Goal: Information Seeking & Learning: Find specific fact

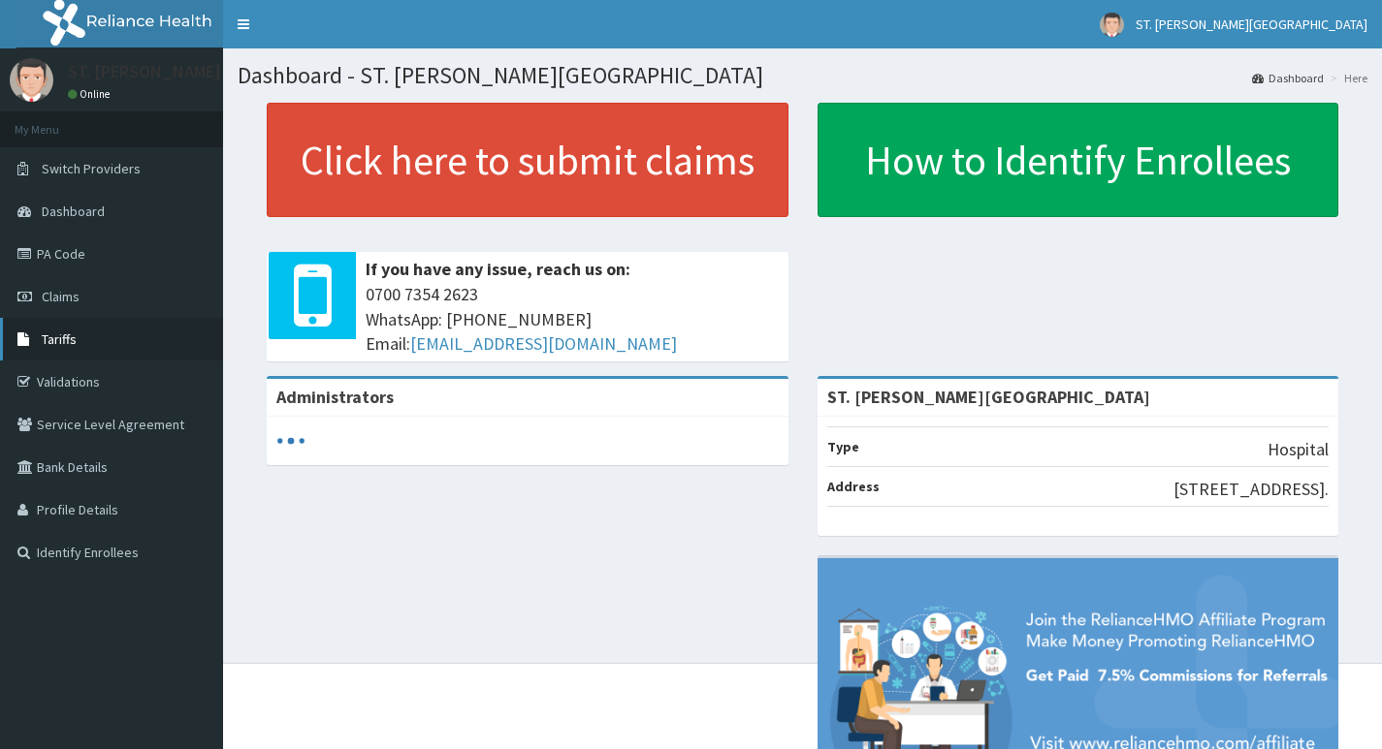
click at [91, 343] on link "Tariffs" at bounding box center [111, 339] width 223 height 43
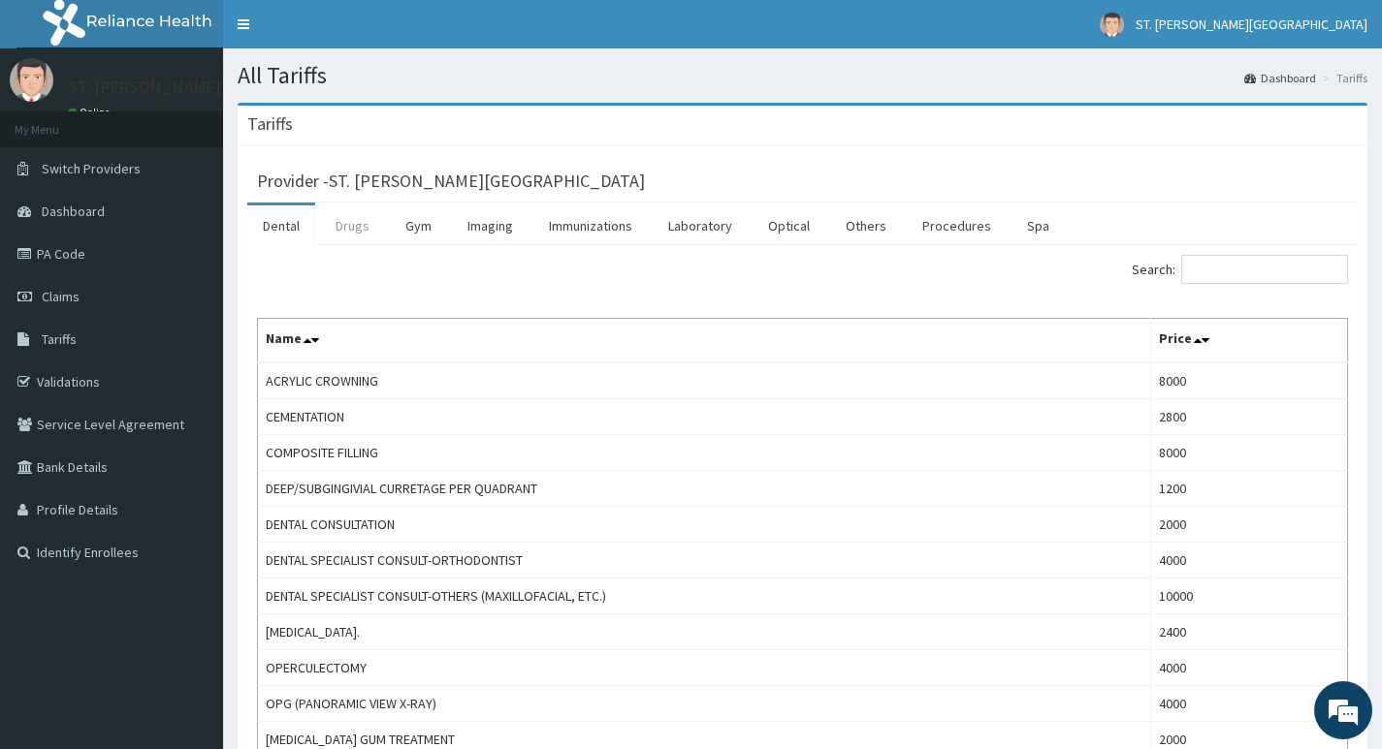
click at [359, 226] on link "Drugs" at bounding box center [352, 226] width 65 height 41
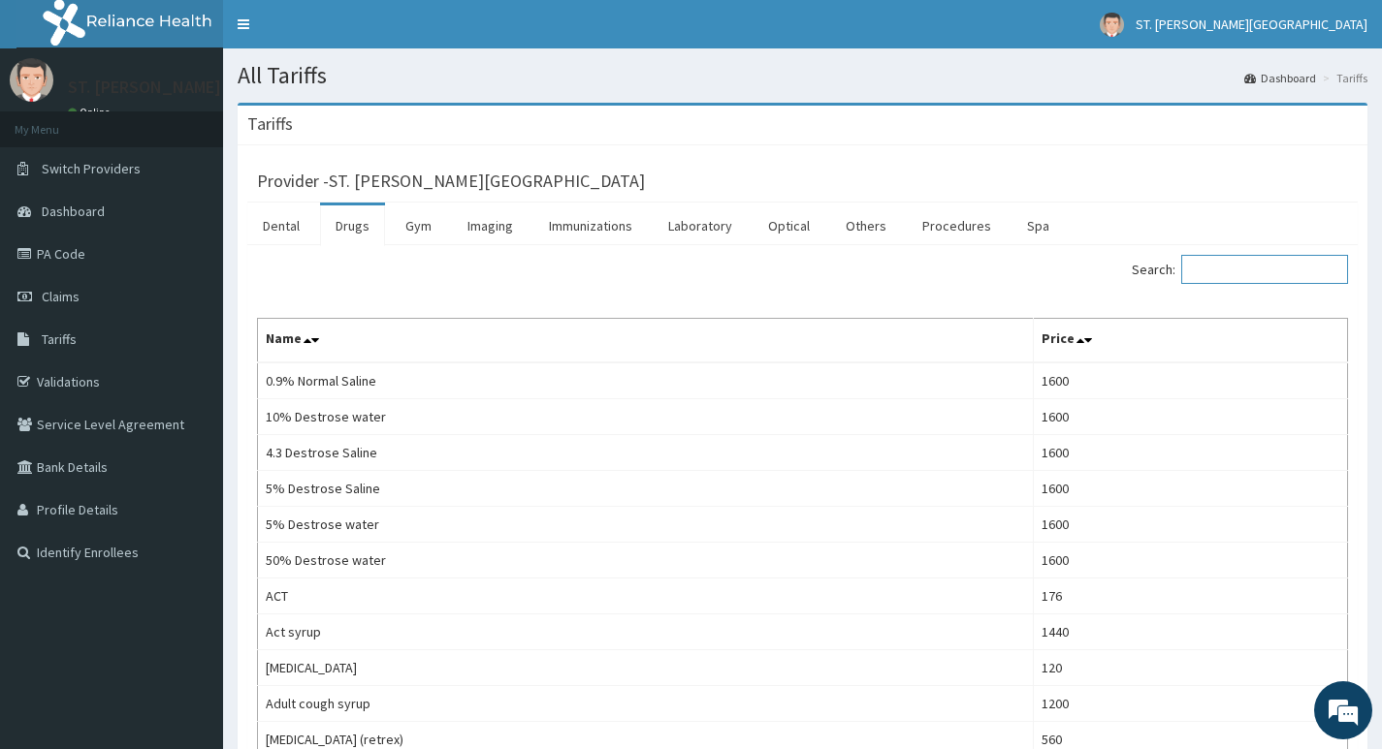
click at [1317, 261] on input "Search:" at bounding box center [1264, 269] width 167 height 29
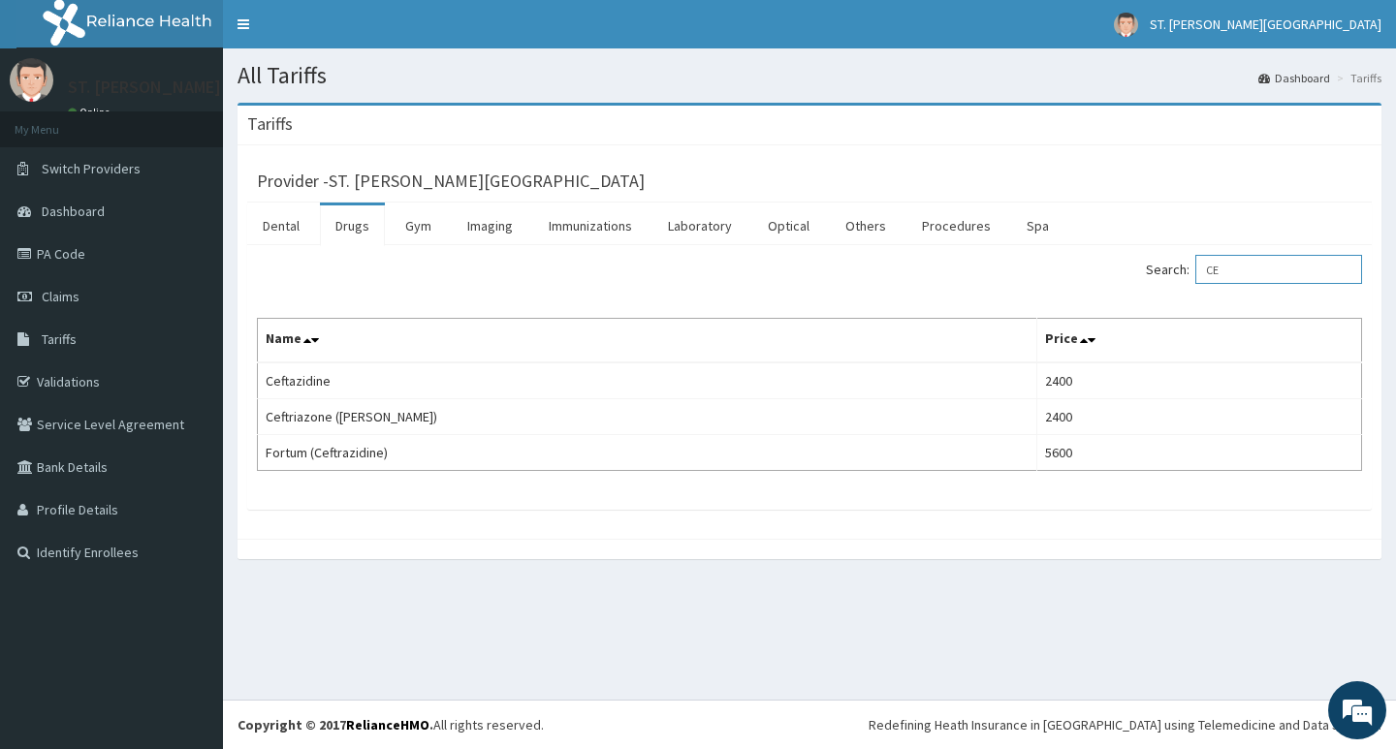
type input "C"
type input "S"
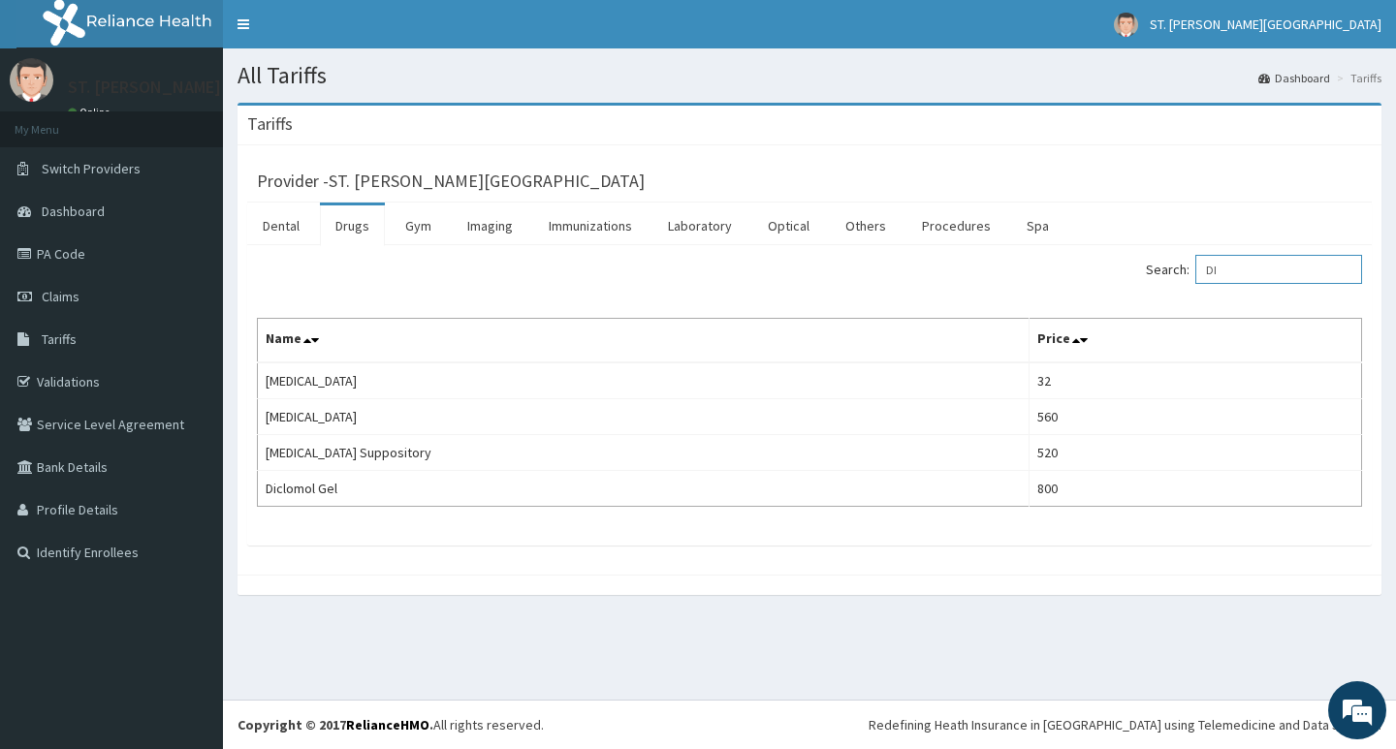
type input "D"
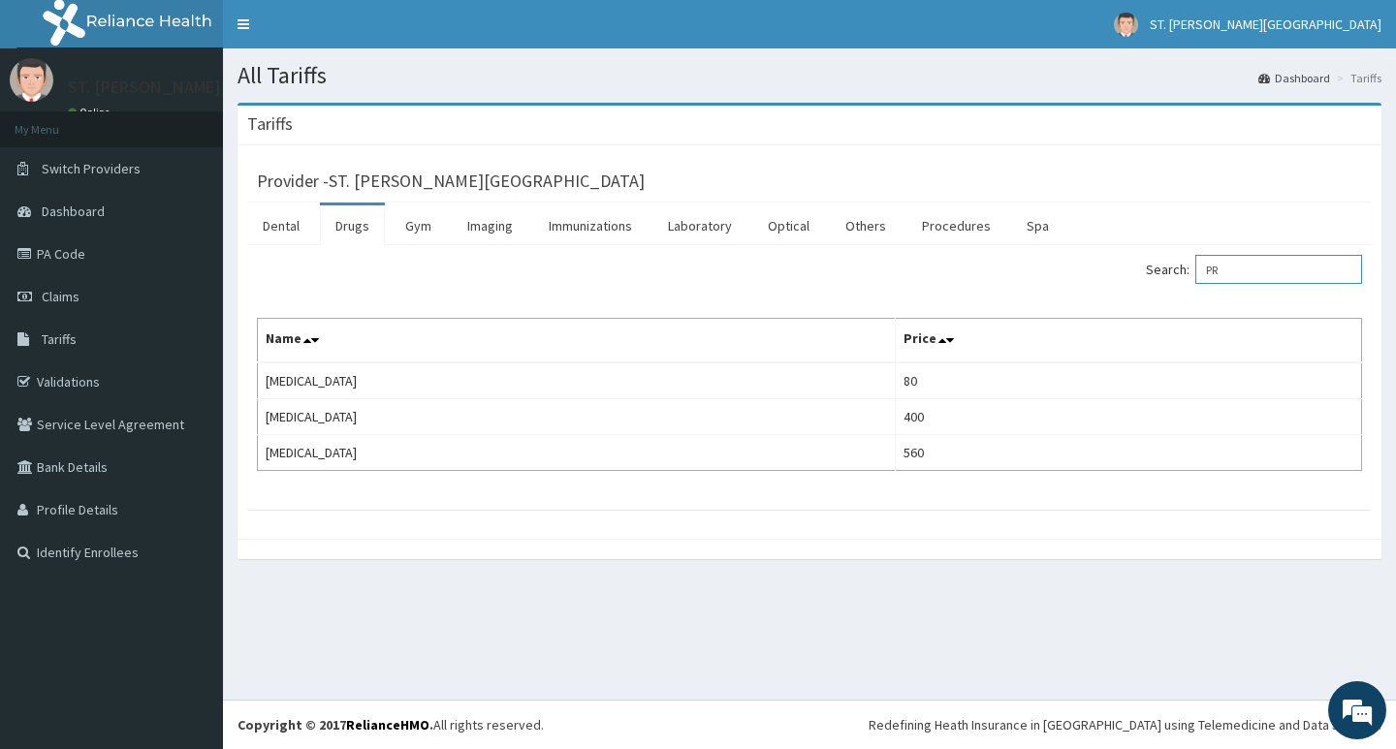
type input "P"
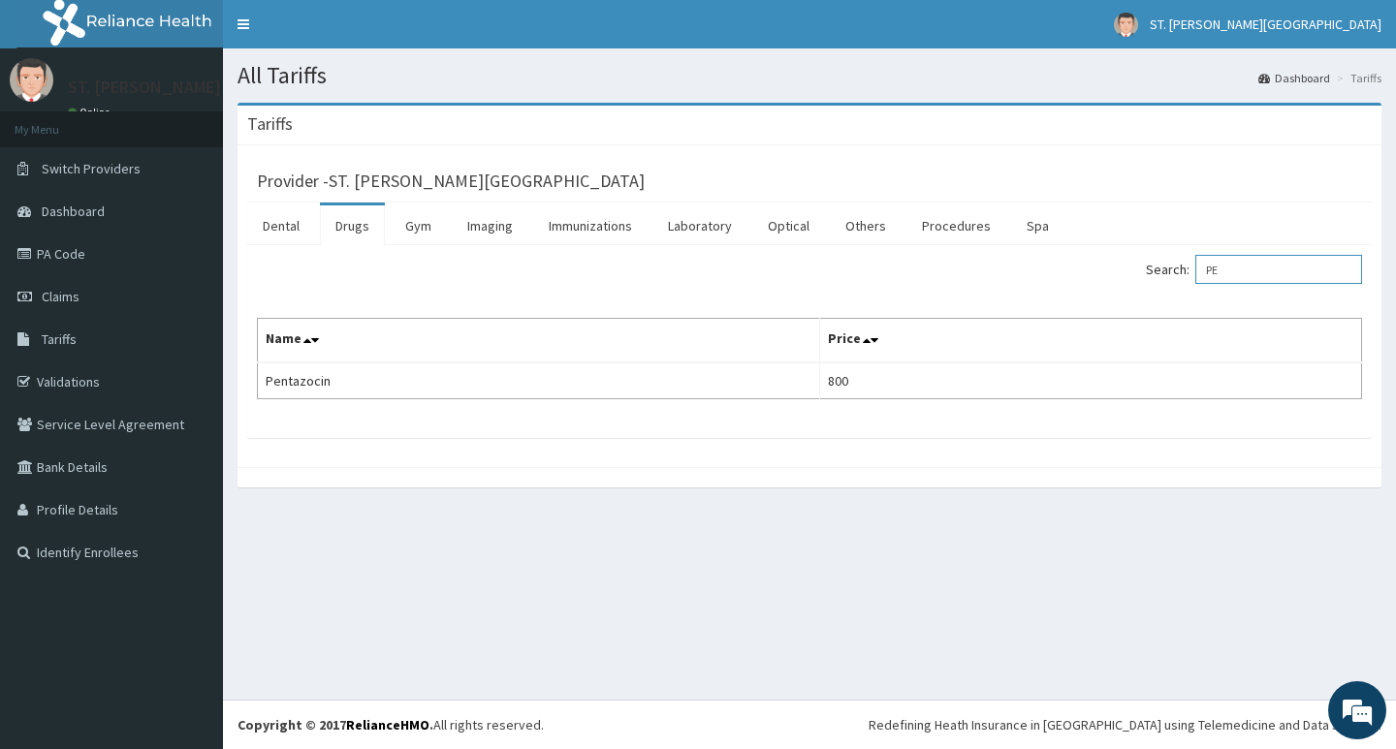
type input "P"
type input "A"
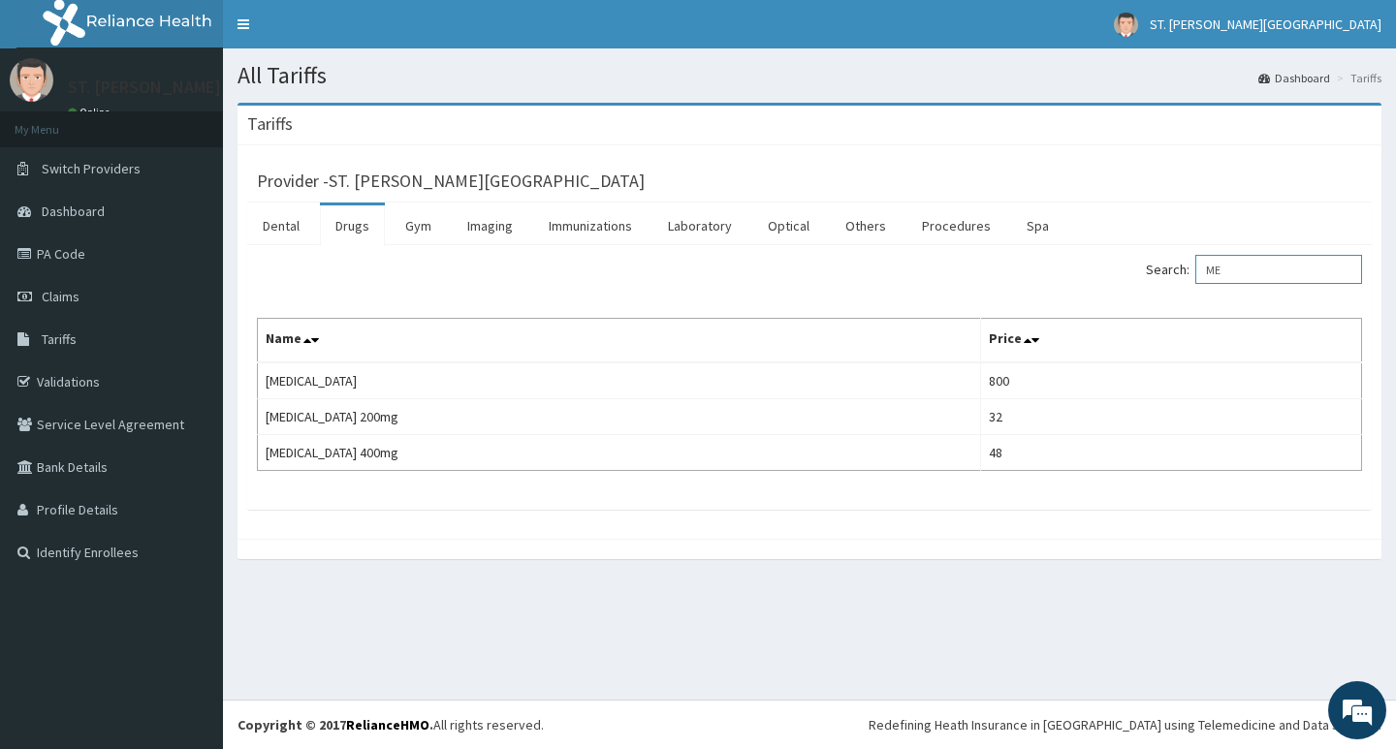
type input "M"
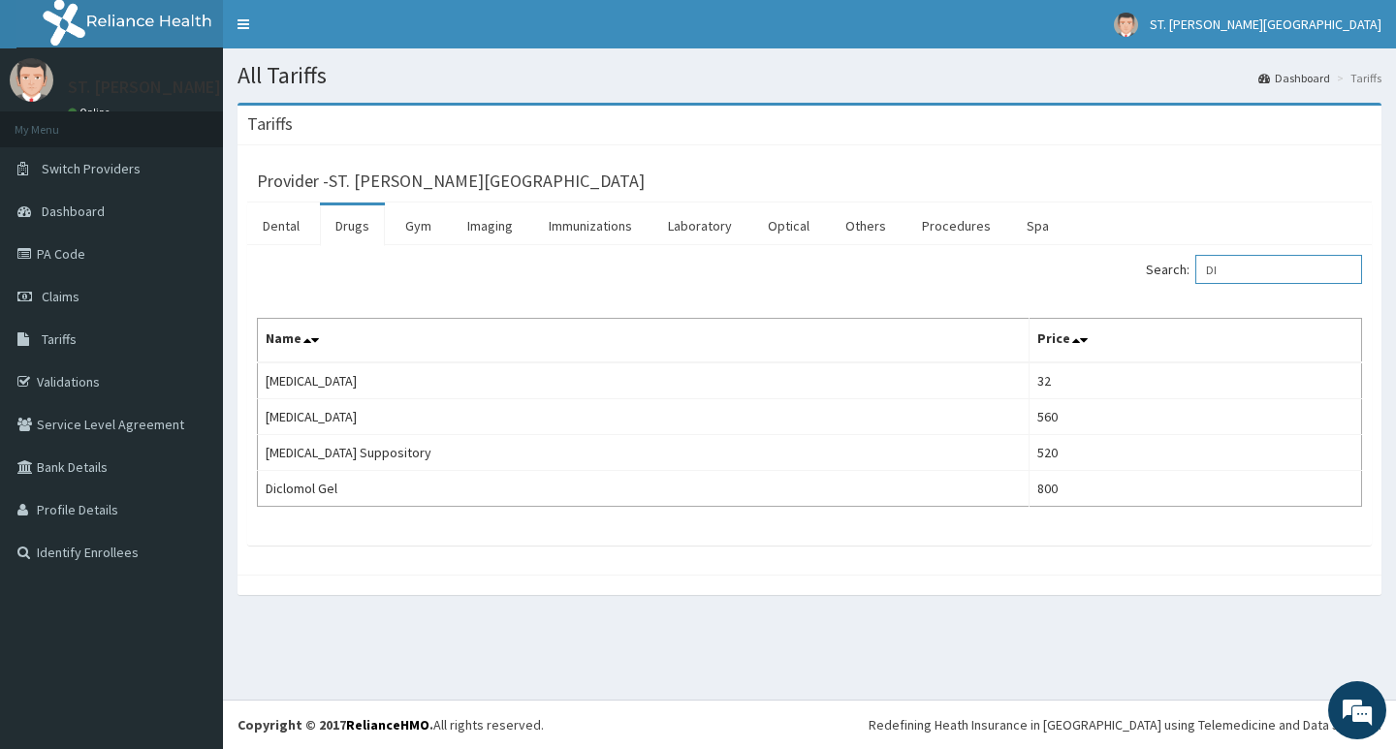
type input "D"
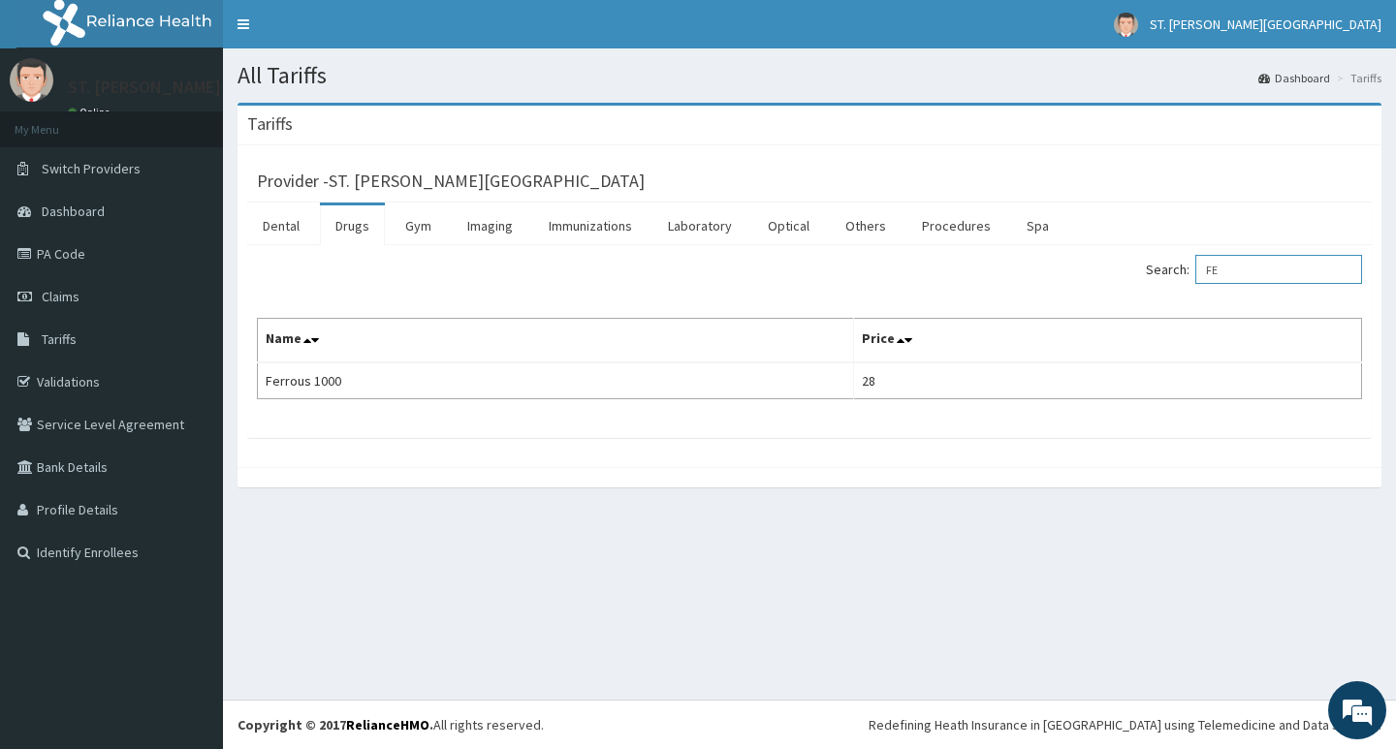
type input "F"
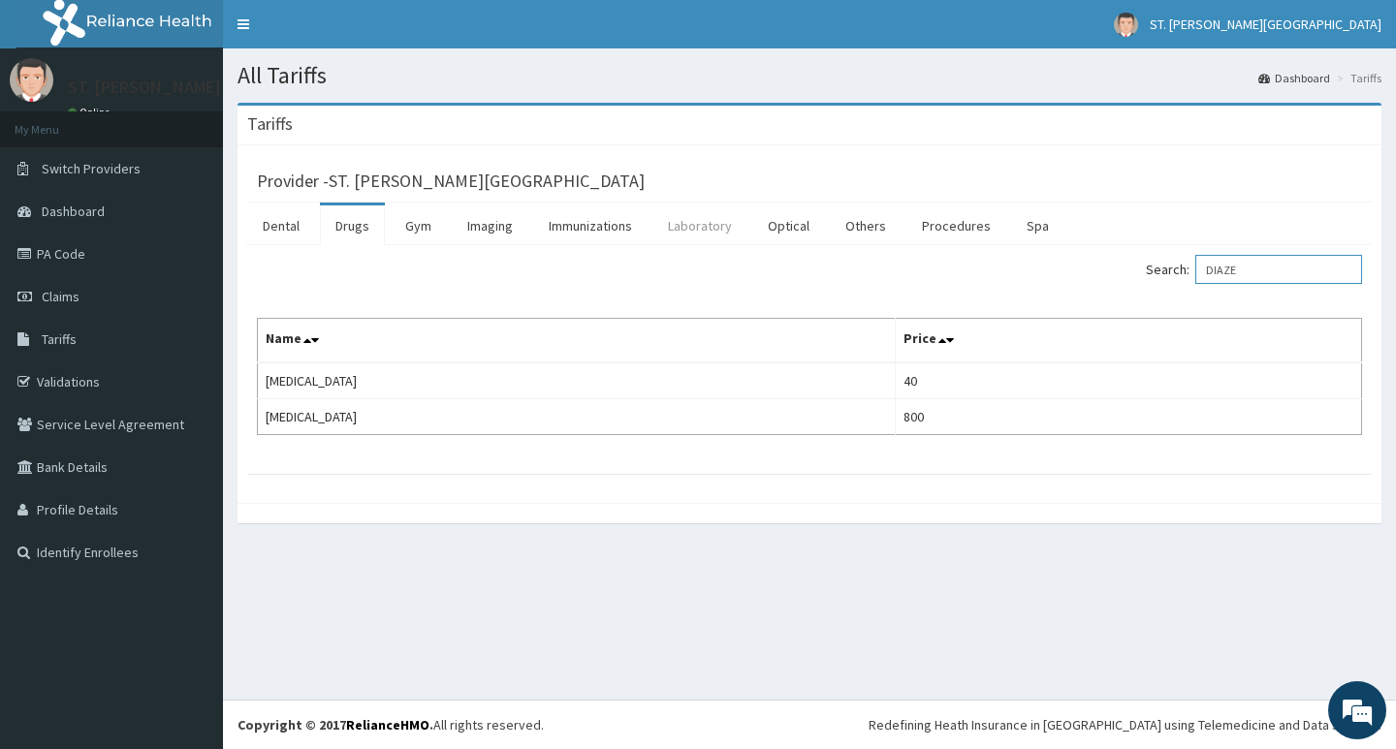
type input "DIAZE"
click at [725, 224] on link "Laboratory" at bounding box center [699, 226] width 95 height 41
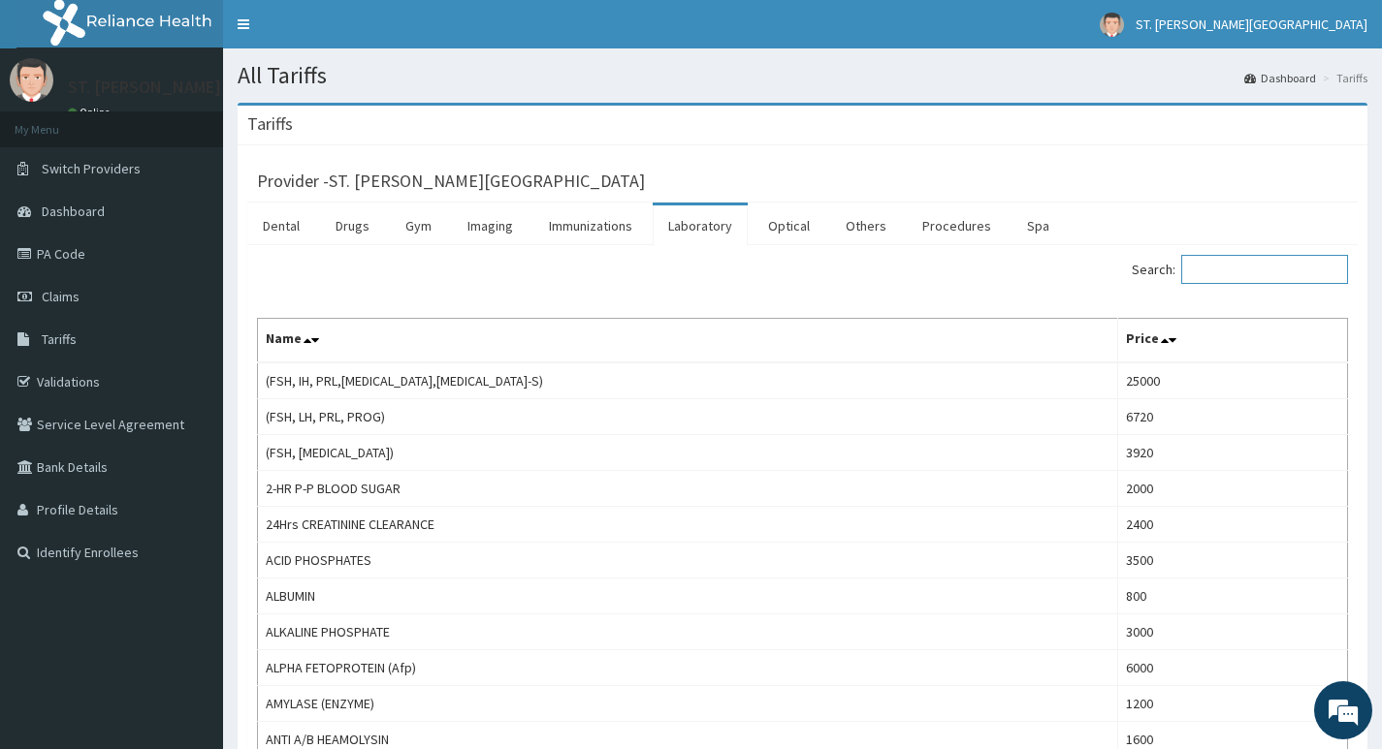
click at [1336, 265] on input "Search:" at bounding box center [1264, 269] width 167 height 29
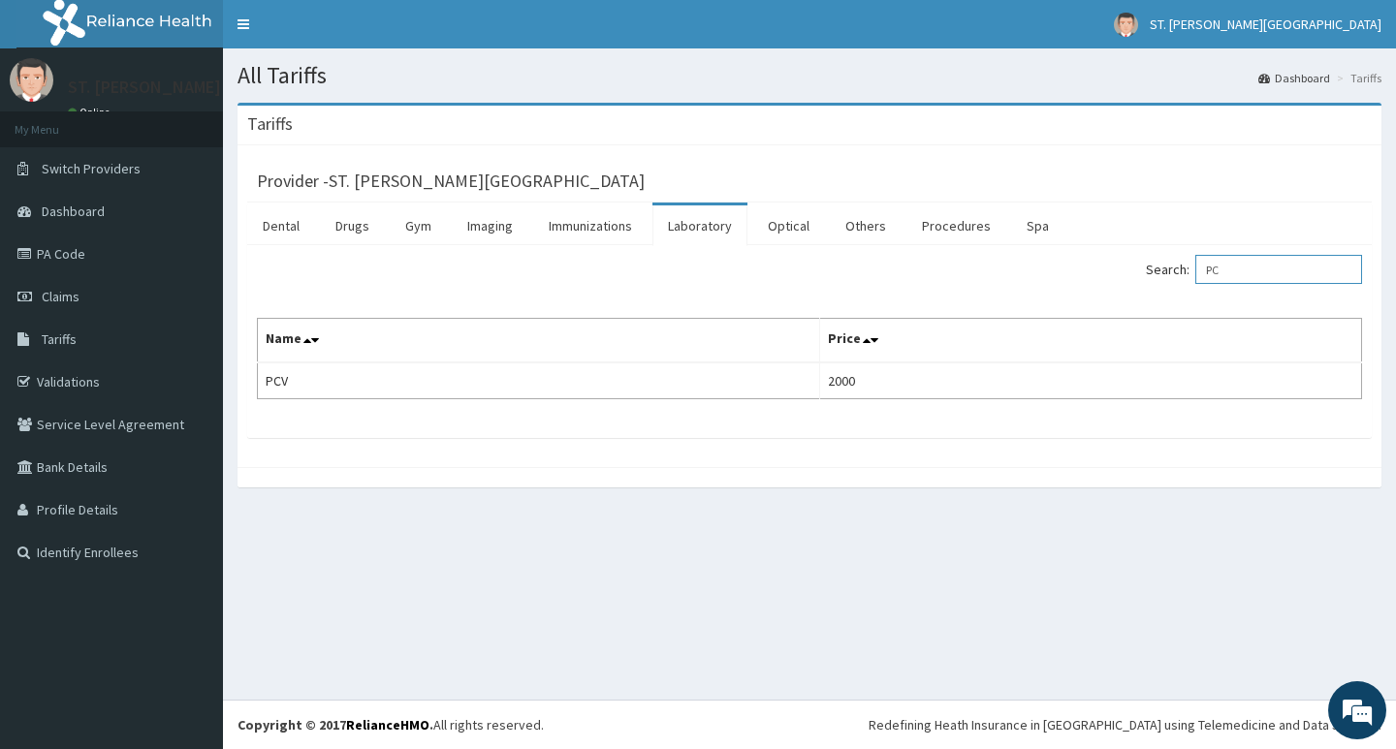
type input "P"
type input "H"
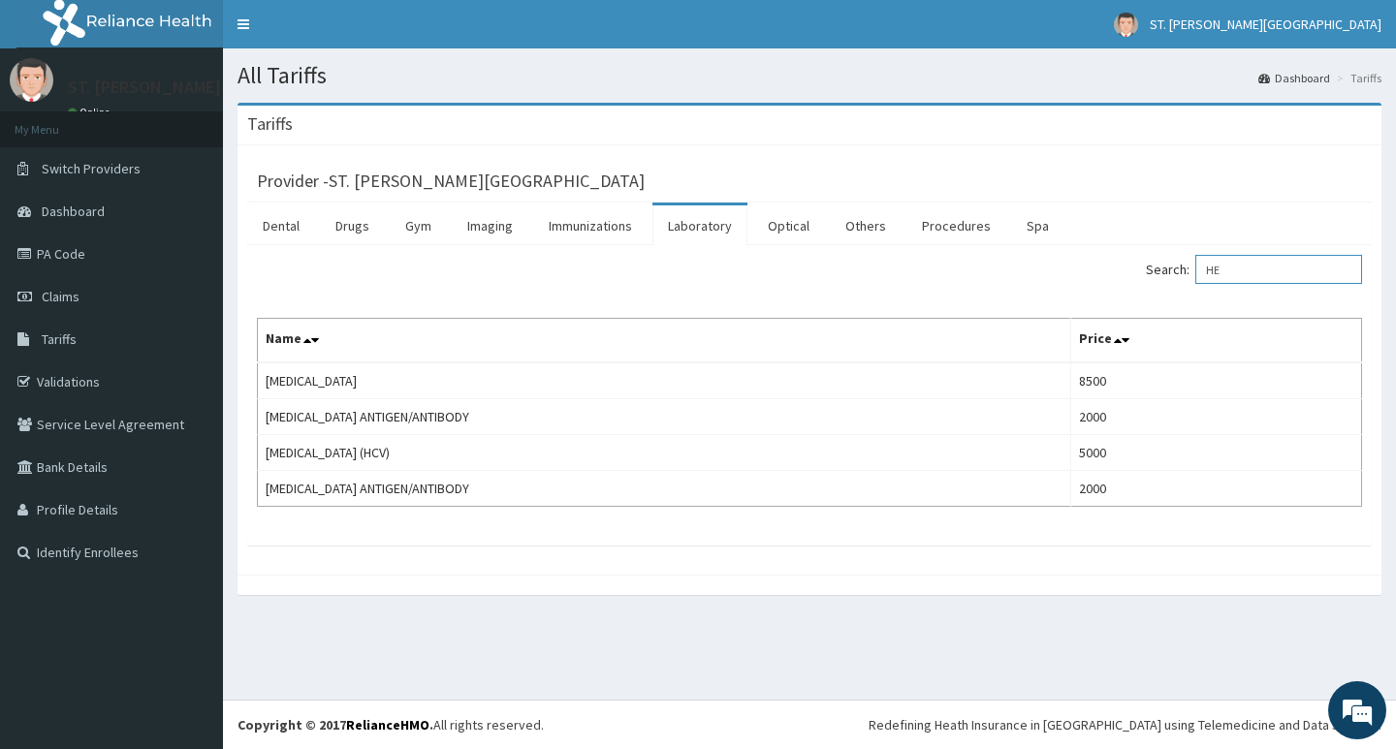
type input "H"
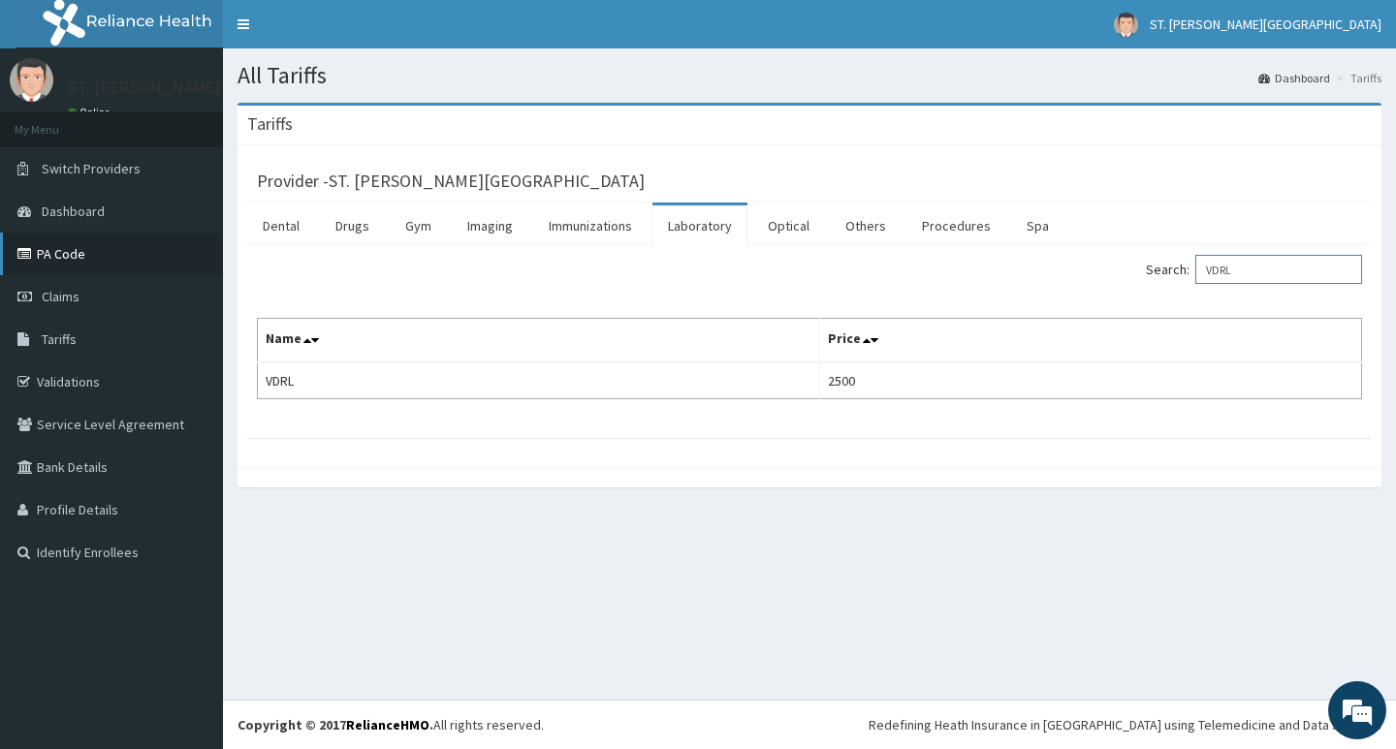
type input "VDRL"
click at [69, 250] on link "PA Code" at bounding box center [111, 254] width 223 height 43
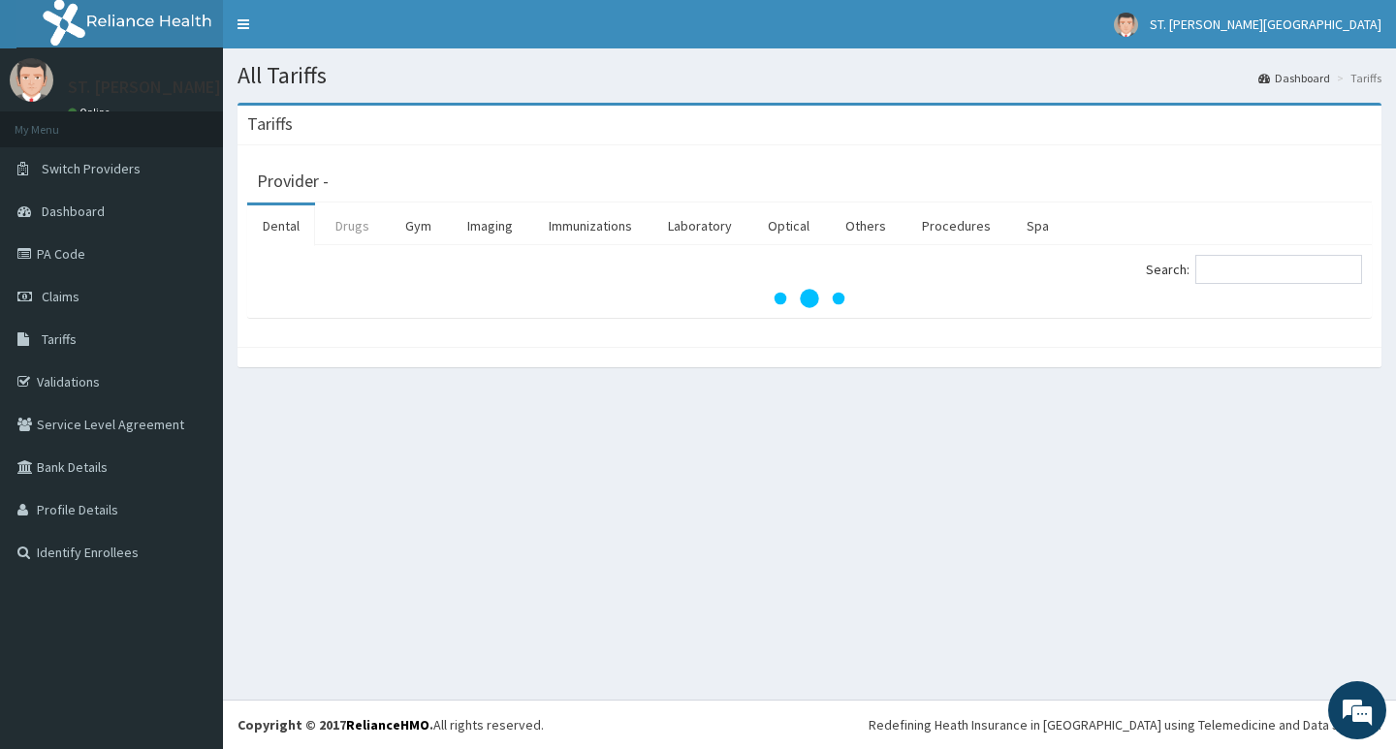
click at [373, 237] on link "Drugs" at bounding box center [352, 226] width 65 height 41
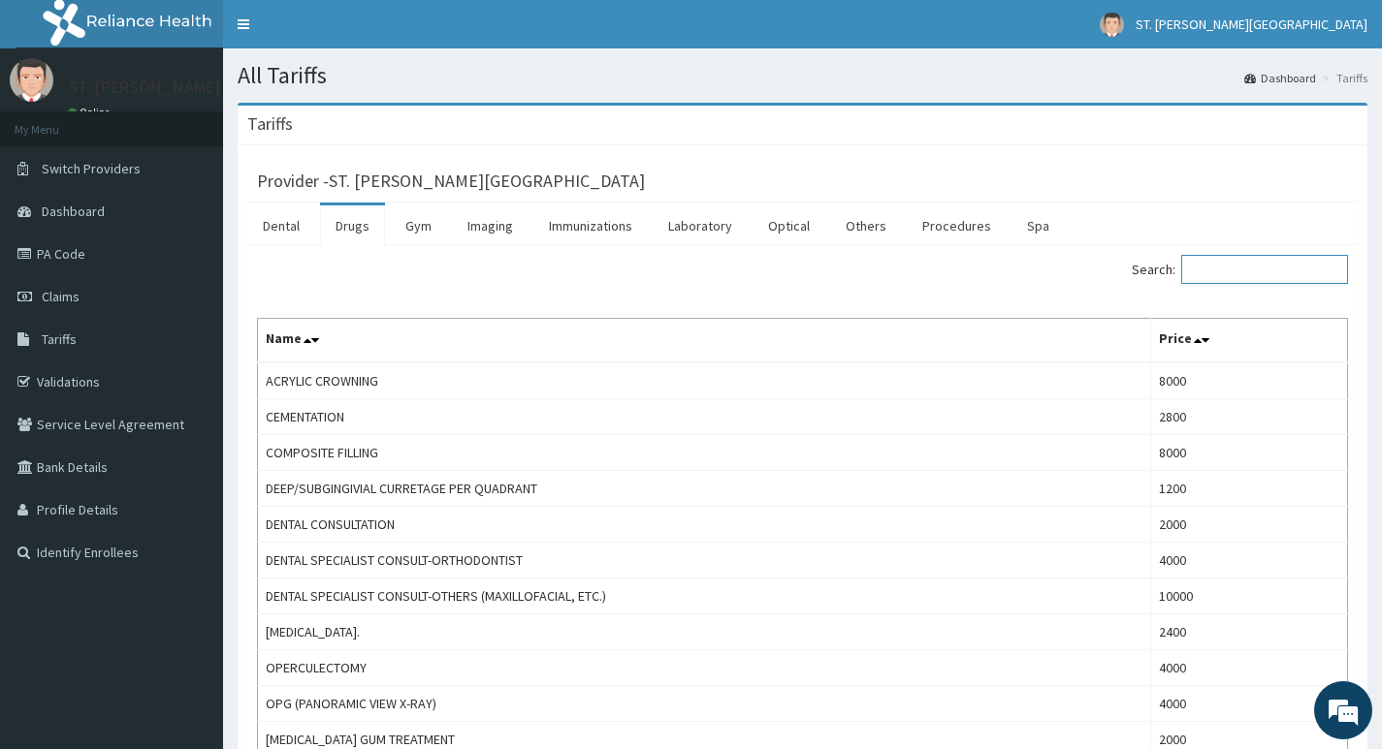
click at [1219, 270] on input "Search:" at bounding box center [1264, 269] width 167 height 29
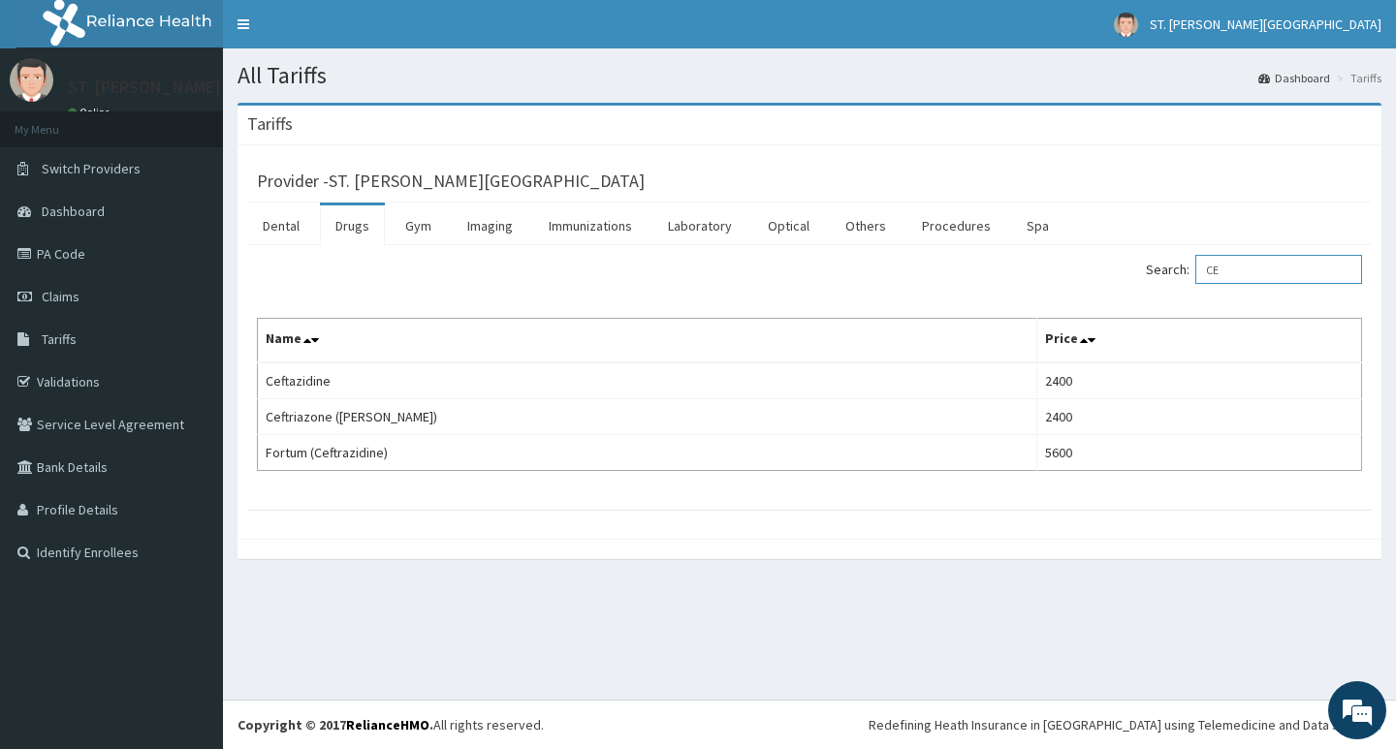
type input "C"
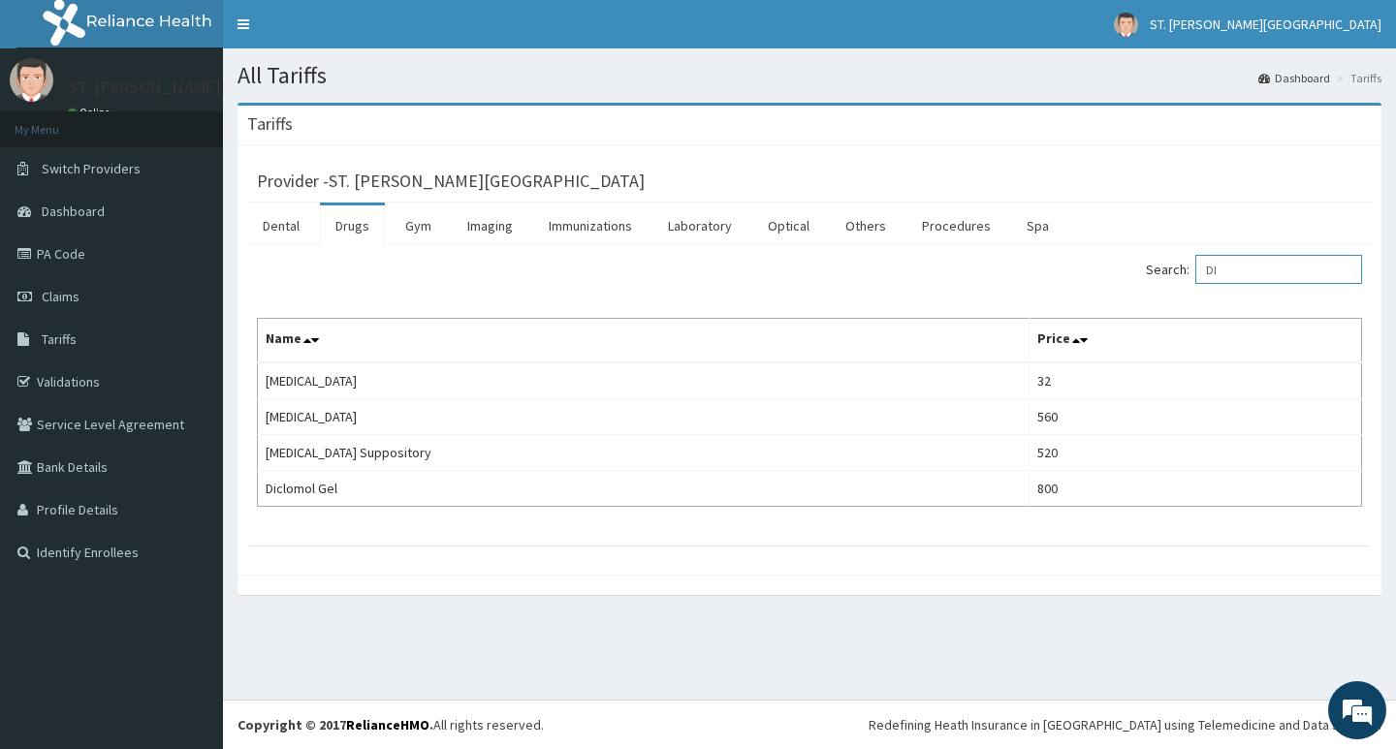
type input "D"
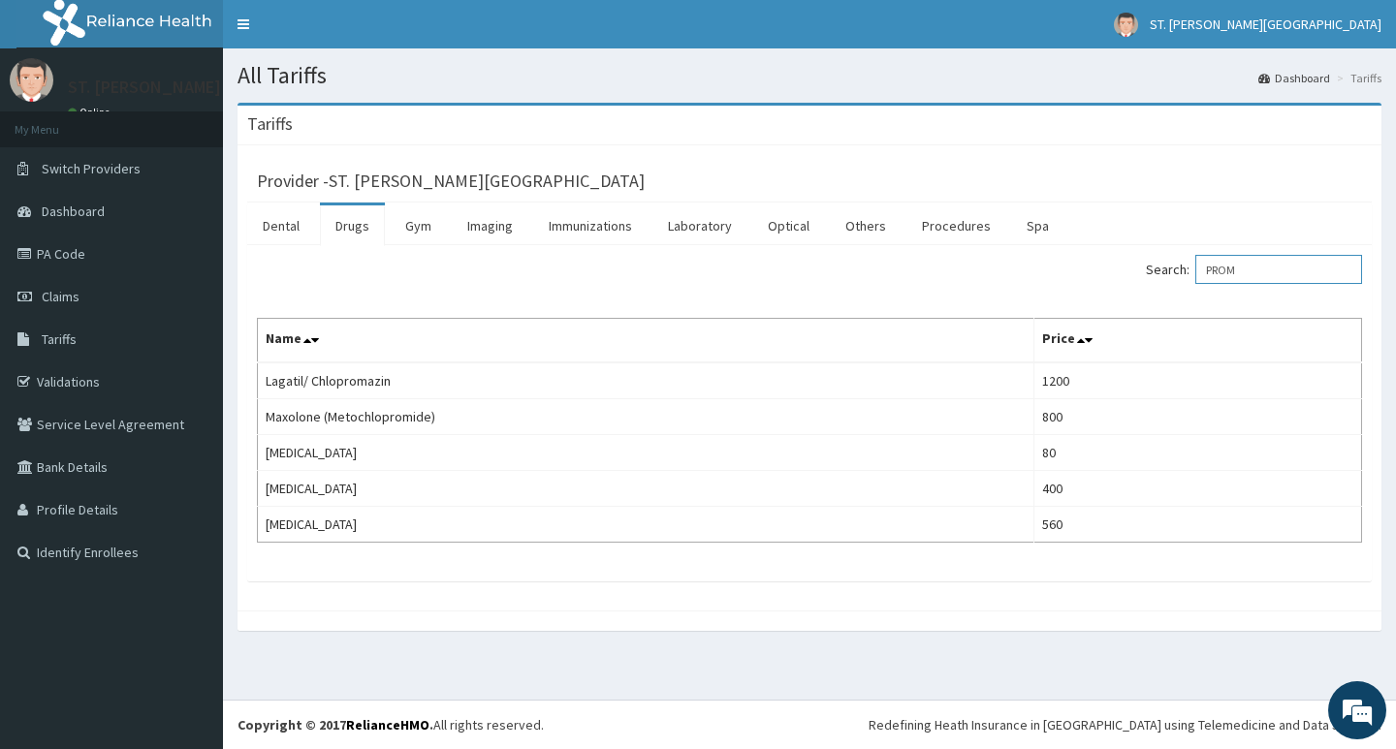
type input "PROM"
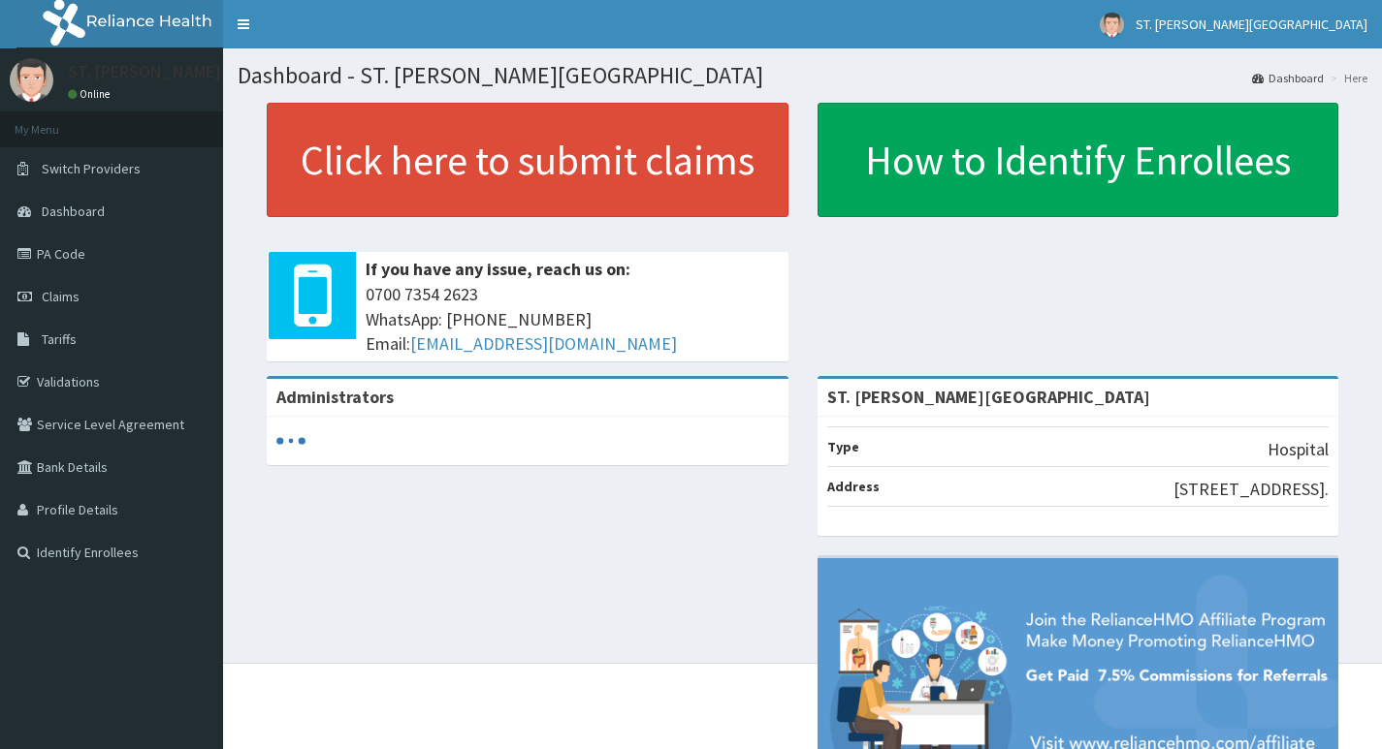
click at [80, 327] on link "Tariffs" at bounding box center [111, 339] width 223 height 43
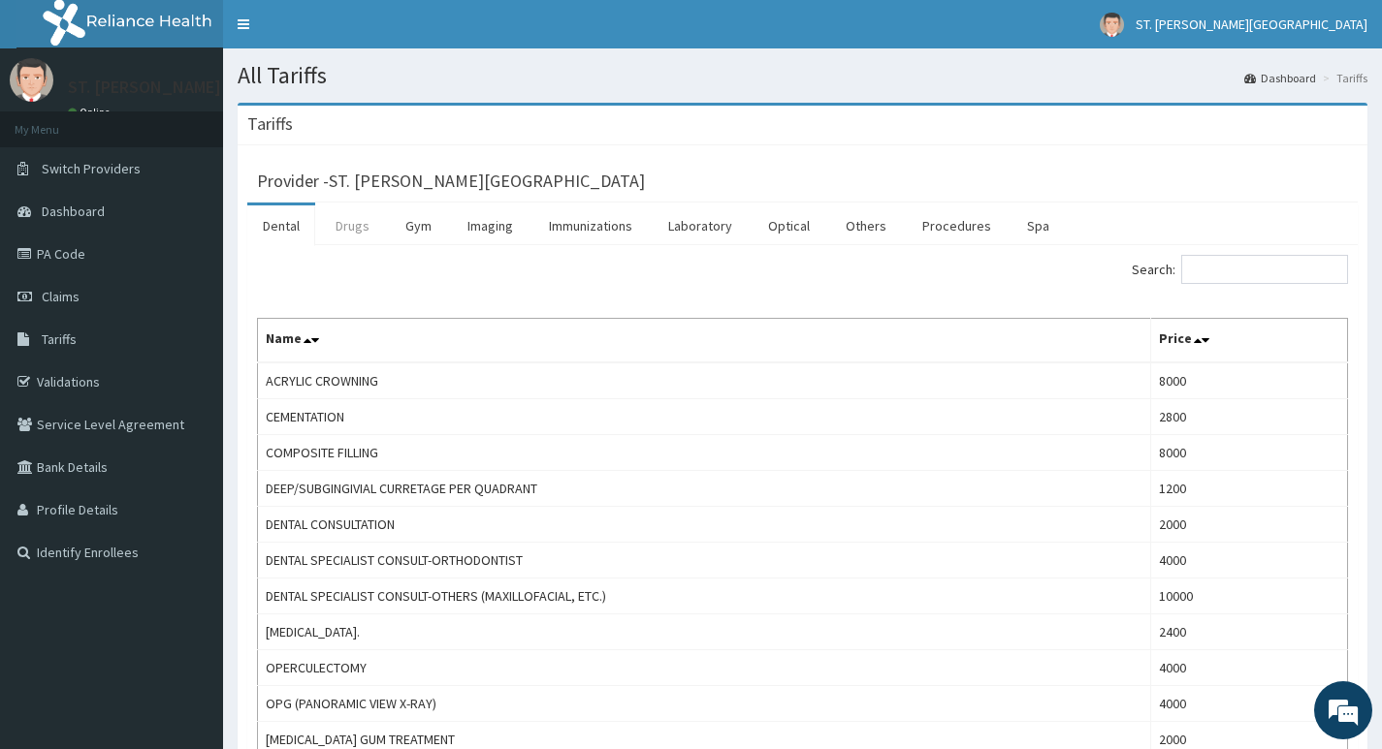
click at [344, 240] on link "Drugs" at bounding box center [352, 226] width 65 height 41
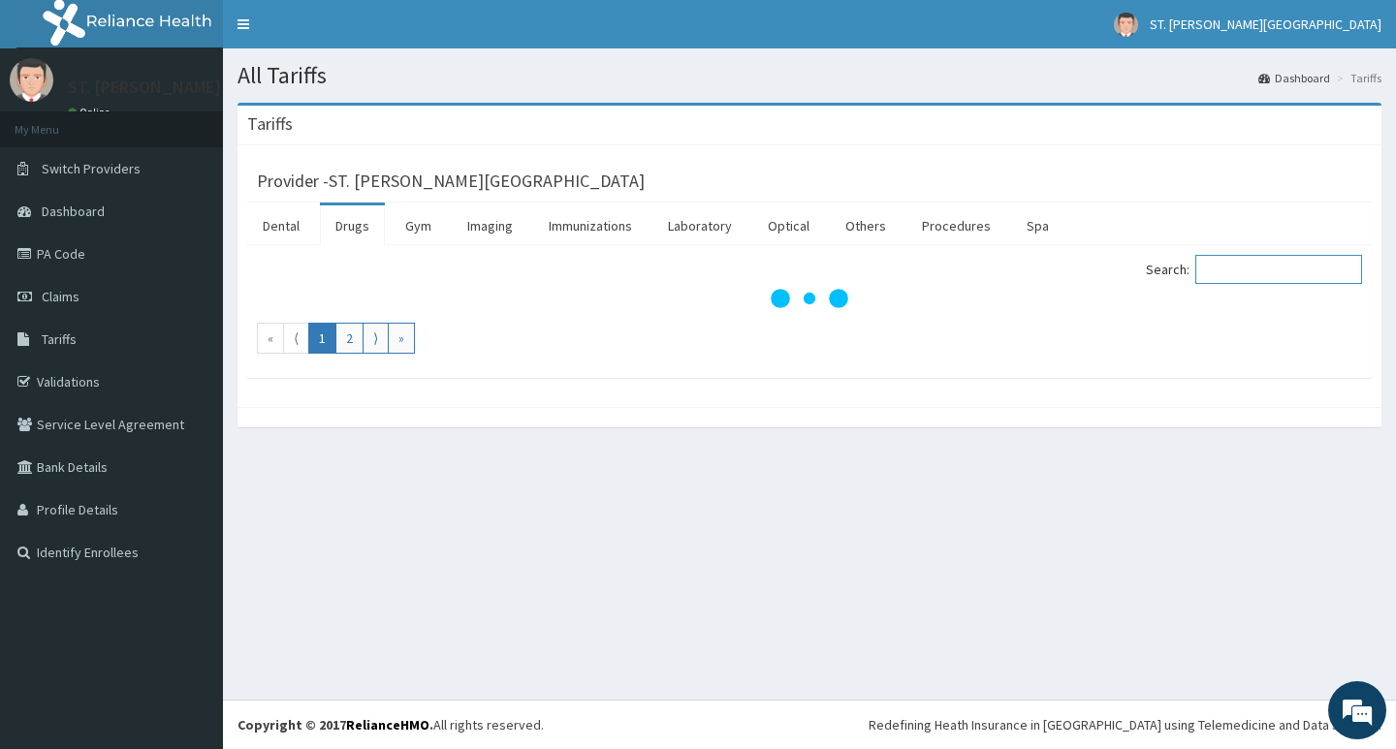
click at [1281, 274] on input "Search:" at bounding box center [1278, 269] width 167 height 29
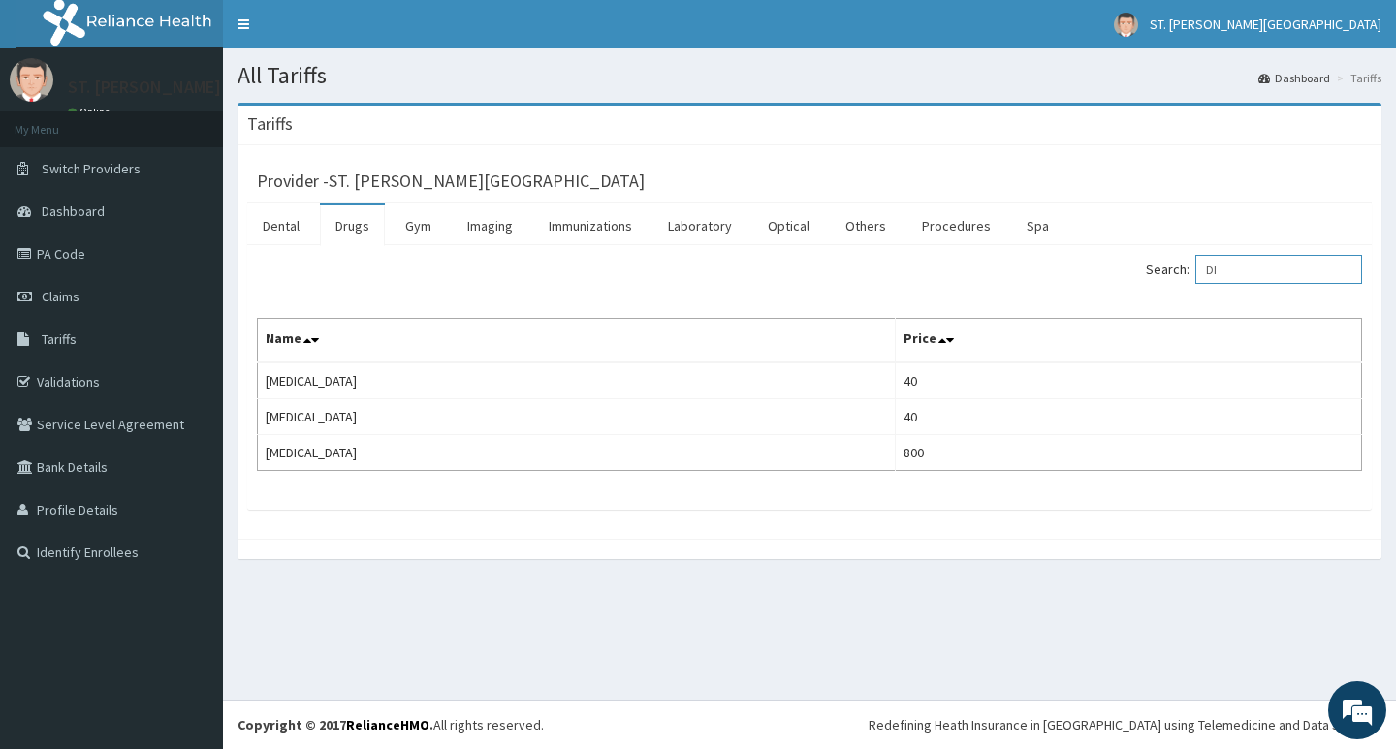
type input "D"
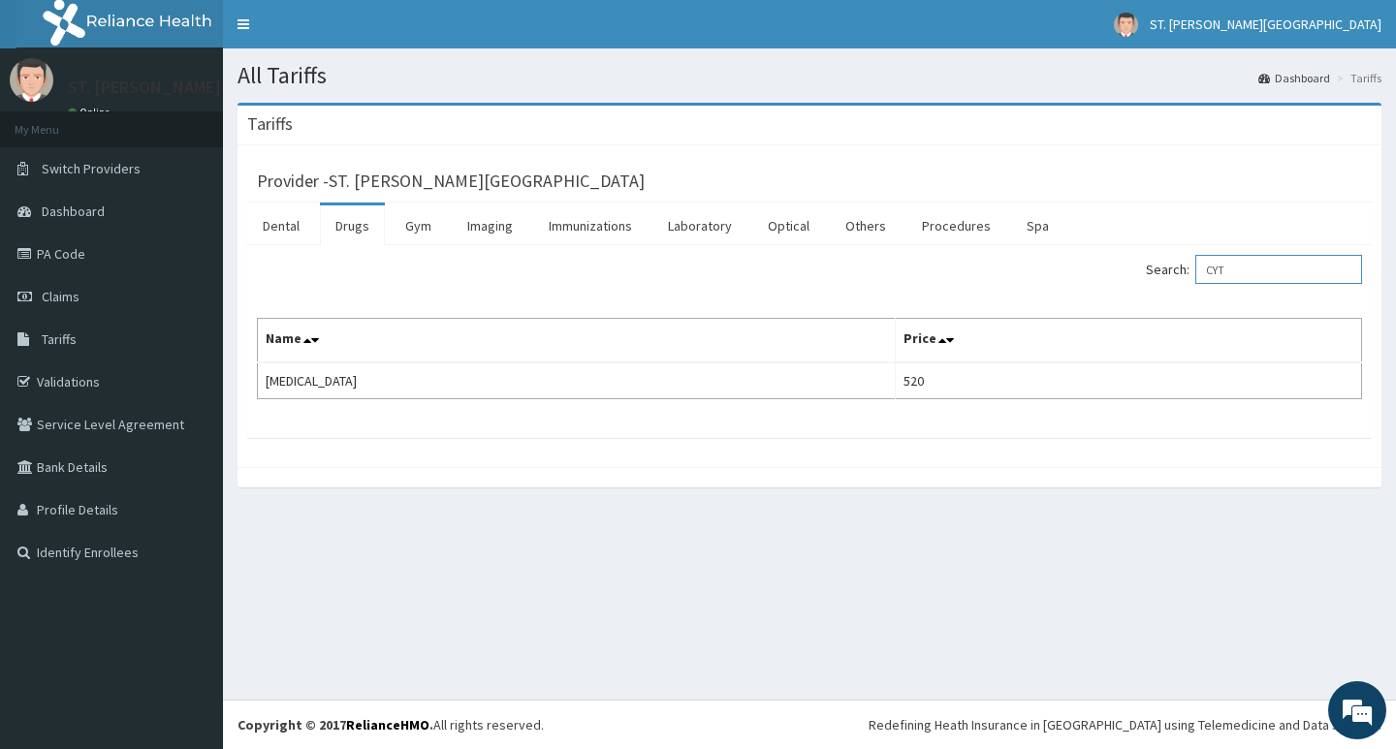
type input "CYT"
click at [83, 251] on link "PA Code" at bounding box center [111, 254] width 223 height 43
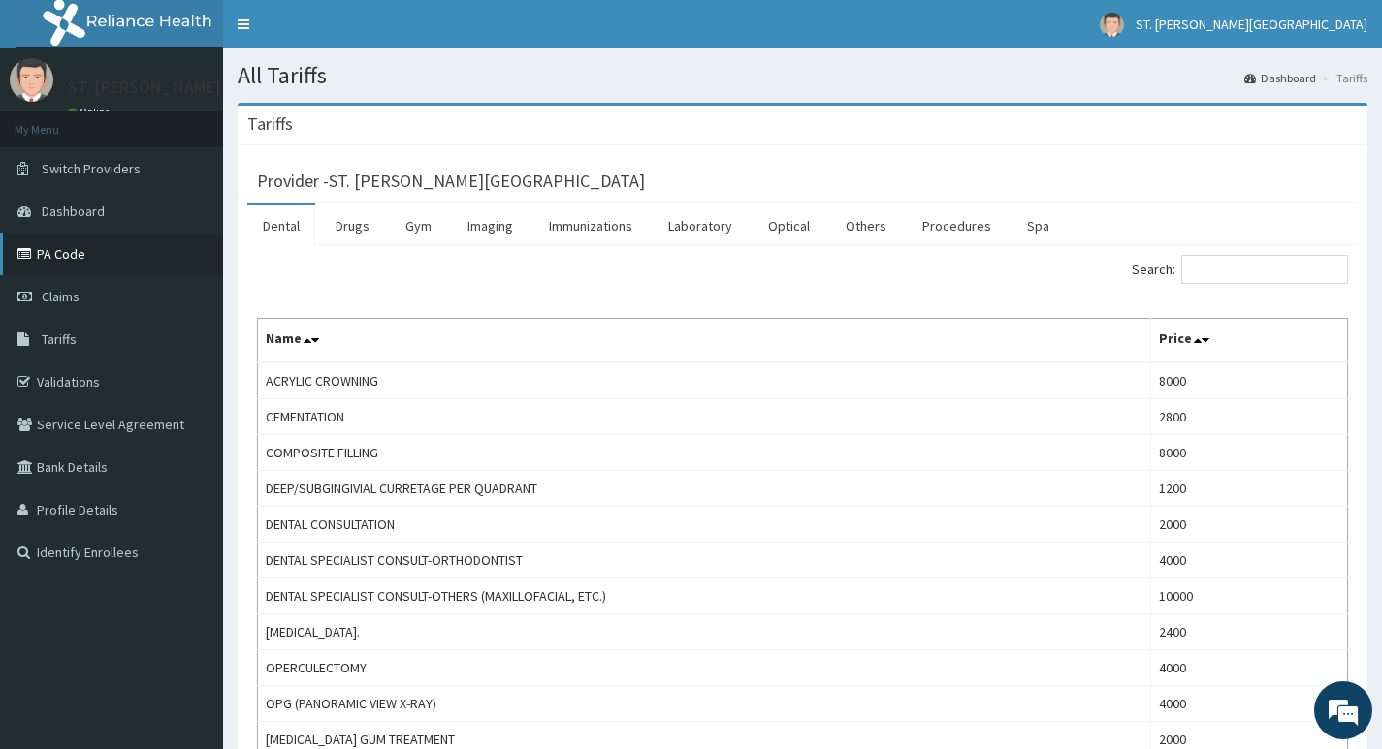
click at [90, 254] on link "PA Code" at bounding box center [111, 254] width 223 height 43
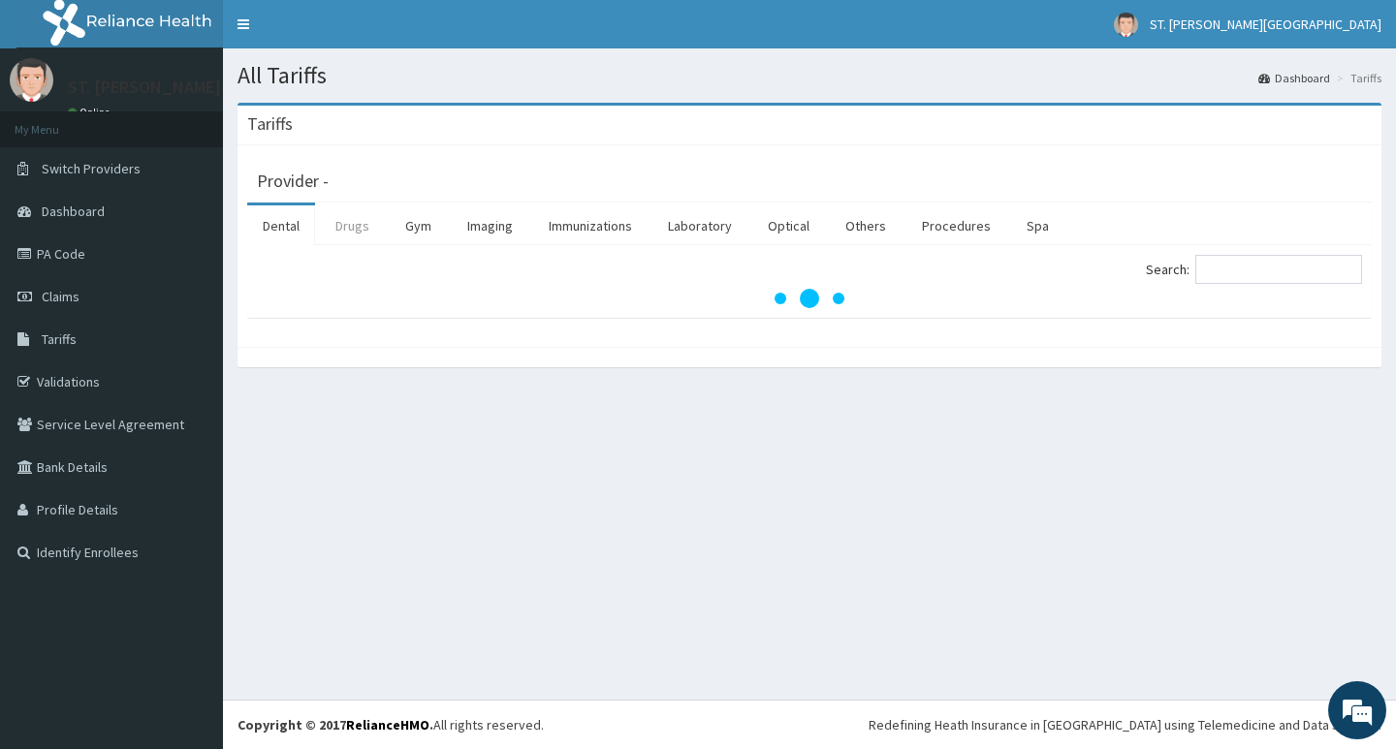
click at [358, 231] on link "Drugs" at bounding box center [352, 226] width 65 height 41
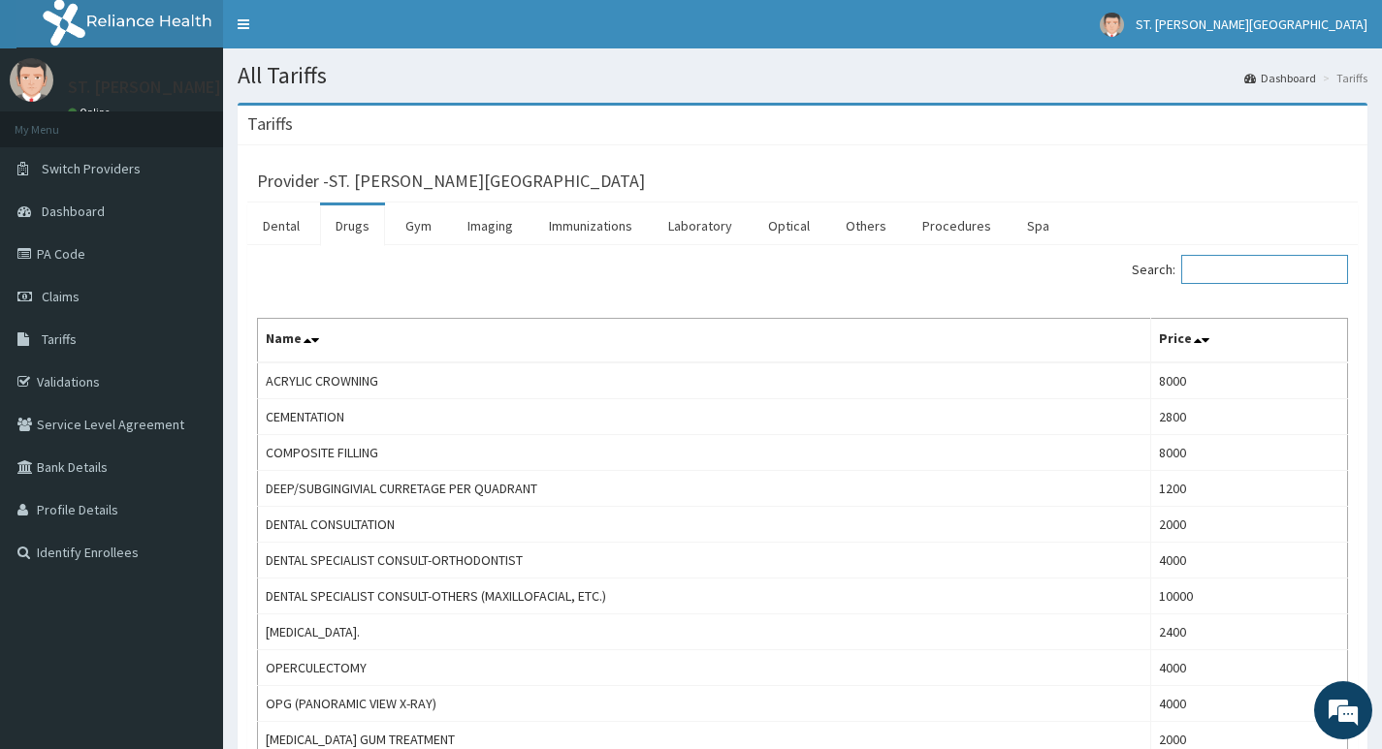
click at [1208, 271] on input "Search:" at bounding box center [1264, 269] width 167 height 29
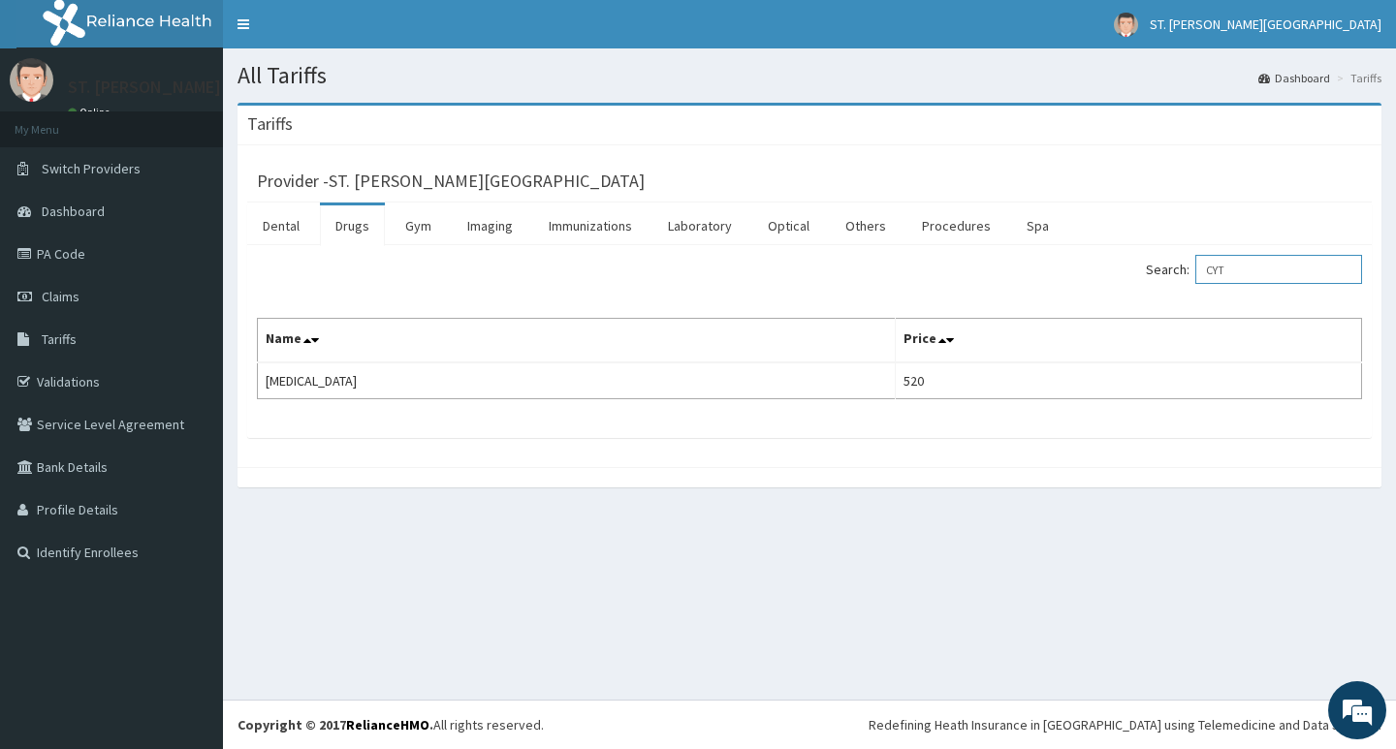
type input "CYT"
click at [115, 265] on link "PA Code" at bounding box center [111, 254] width 223 height 43
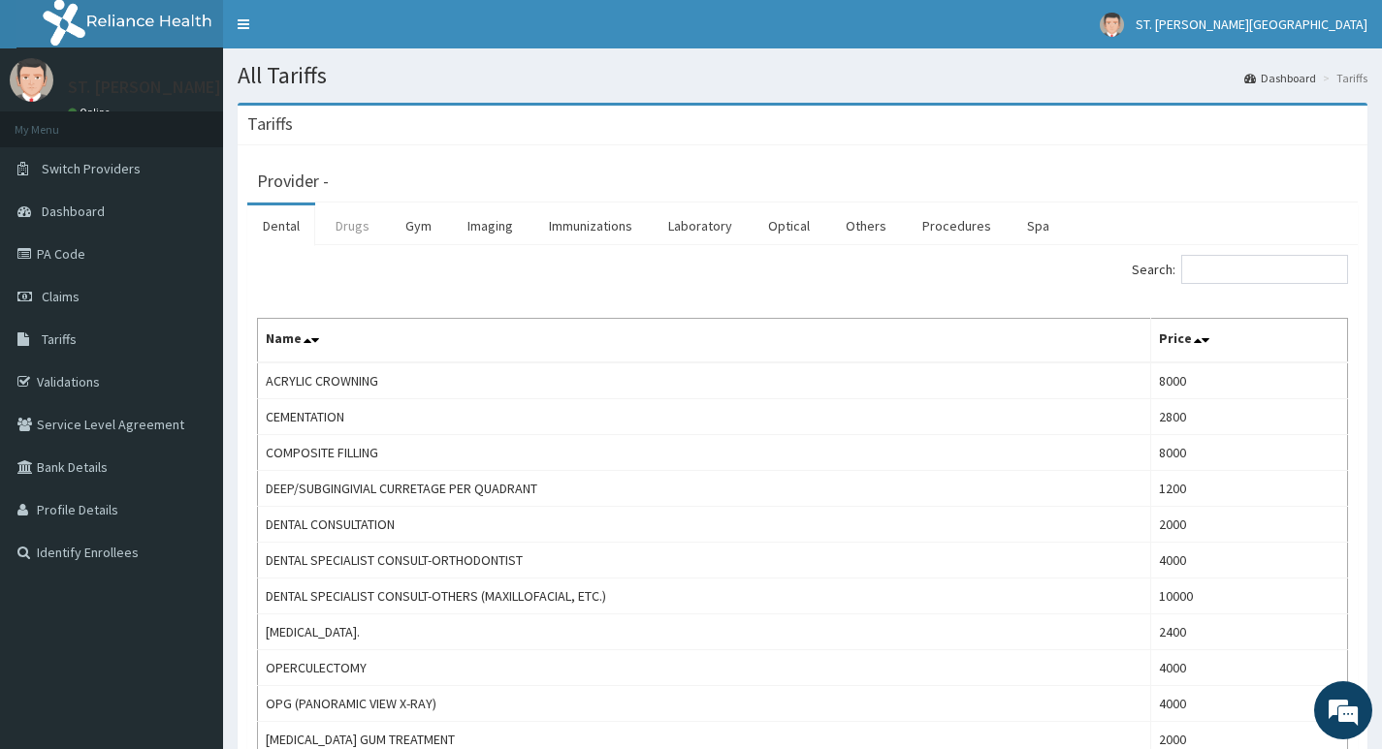
click at [352, 236] on link "Drugs" at bounding box center [352, 226] width 65 height 41
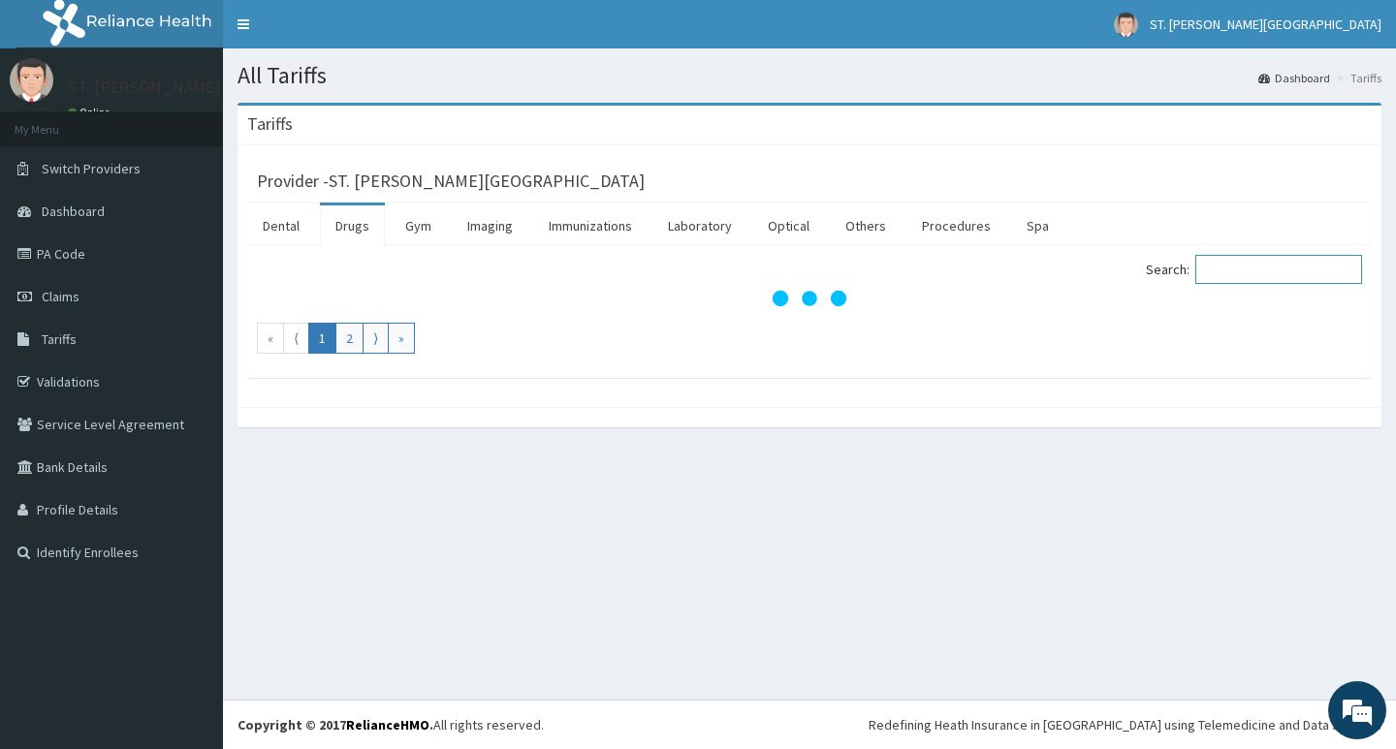
click at [1325, 279] on input "Search:" at bounding box center [1278, 269] width 167 height 29
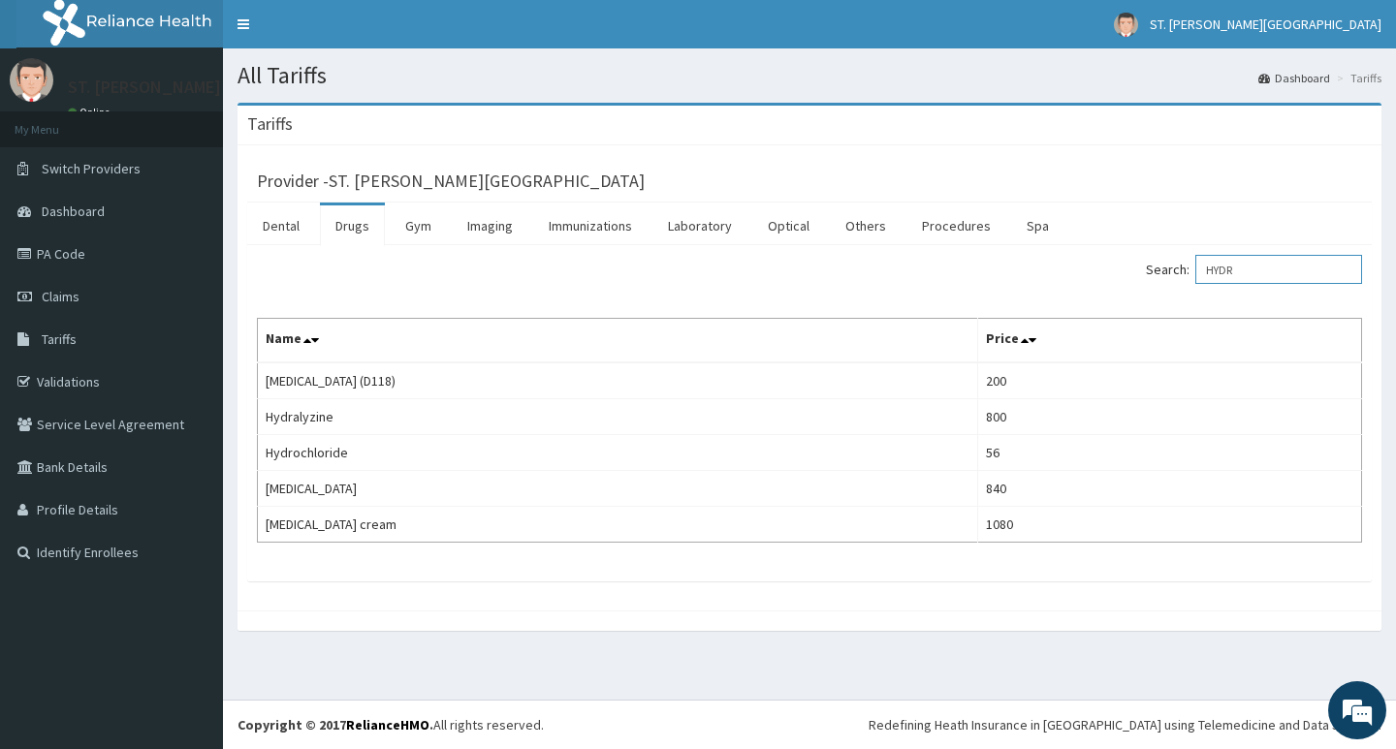
type input "HYDR"
click at [106, 263] on link "PA Code" at bounding box center [111, 254] width 223 height 43
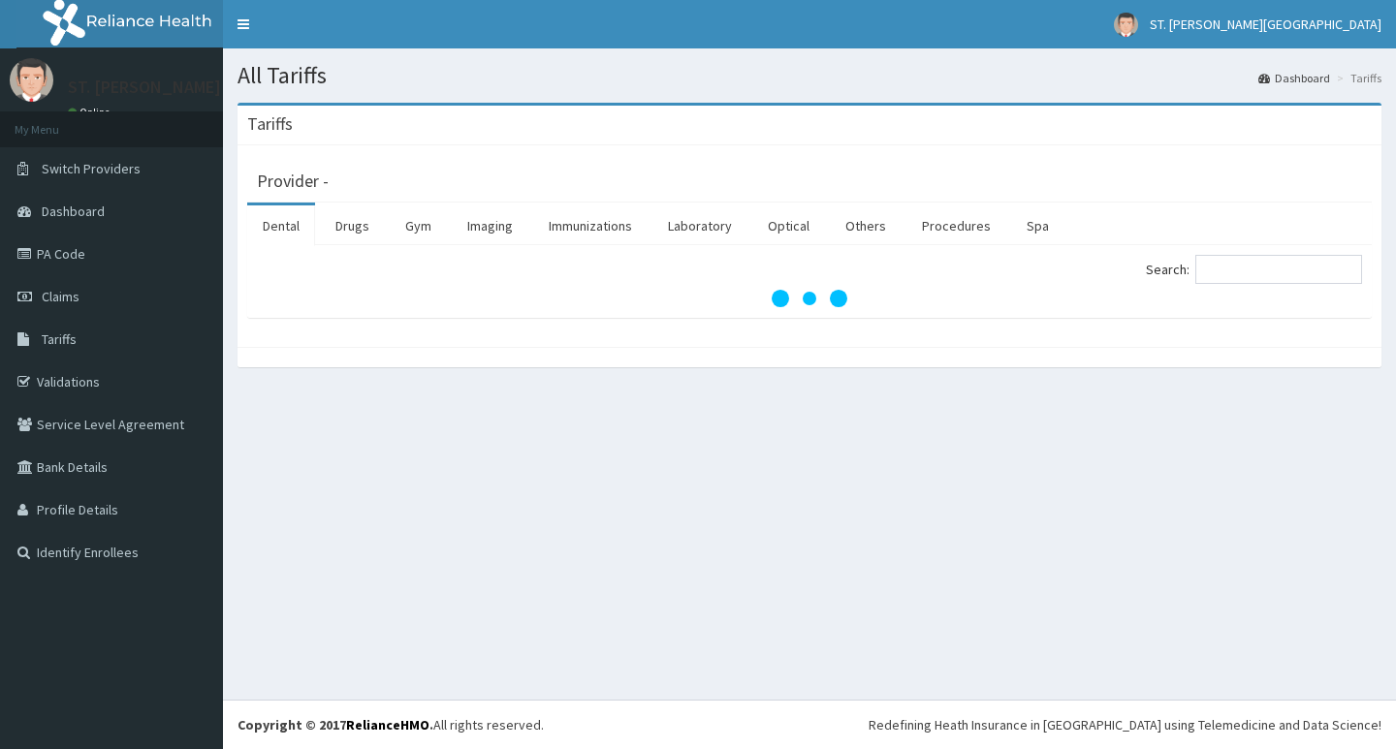
click at [386, 239] on ul "Dental Drugs Gym Imaging Immunizations Laboratory Optical Others Procedures Spa" at bounding box center [809, 224] width 1125 height 43
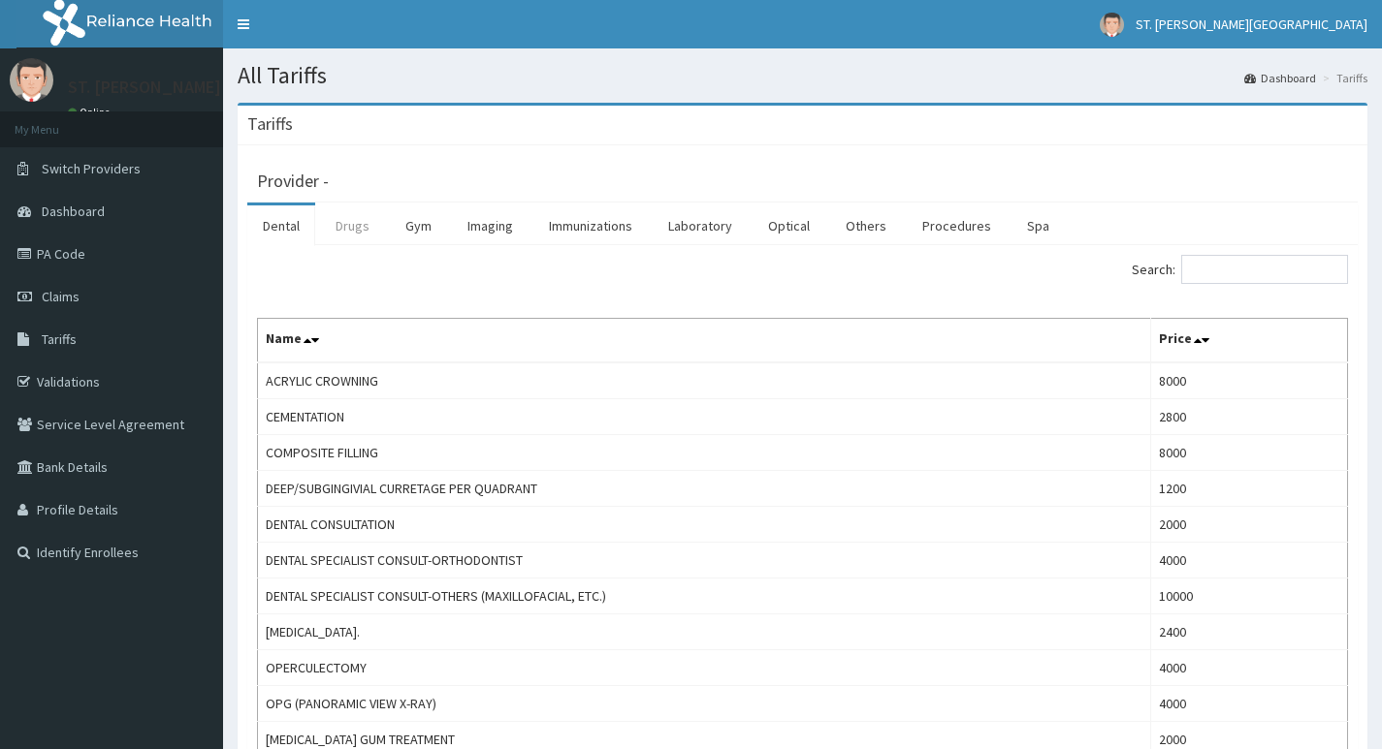
click at [379, 239] on link "Drugs" at bounding box center [352, 226] width 65 height 41
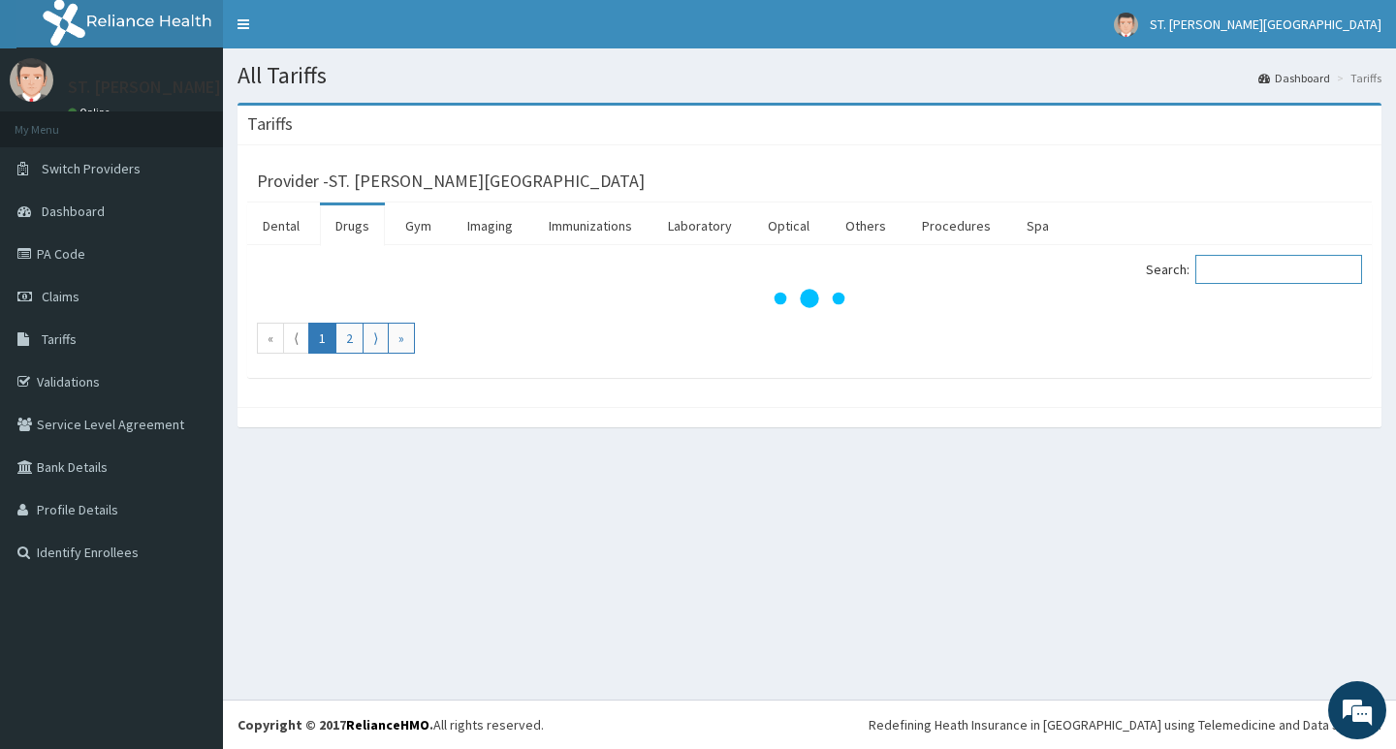
click at [1217, 259] on input "Search:" at bounding box center [1278, 269] width 167 height 29
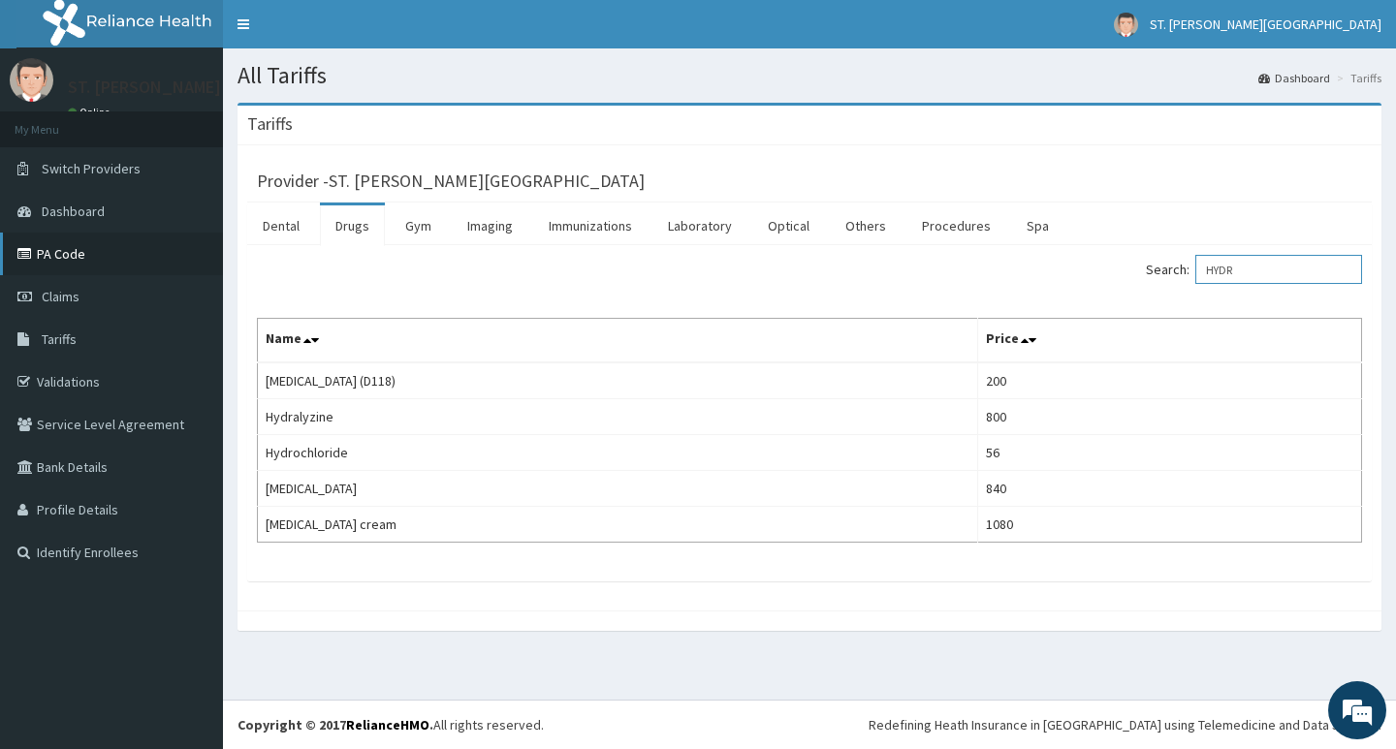
type input "HYDR"
click at [163, 259] on link "PA Code" at bounding box center [111, 254] width 223 height 43
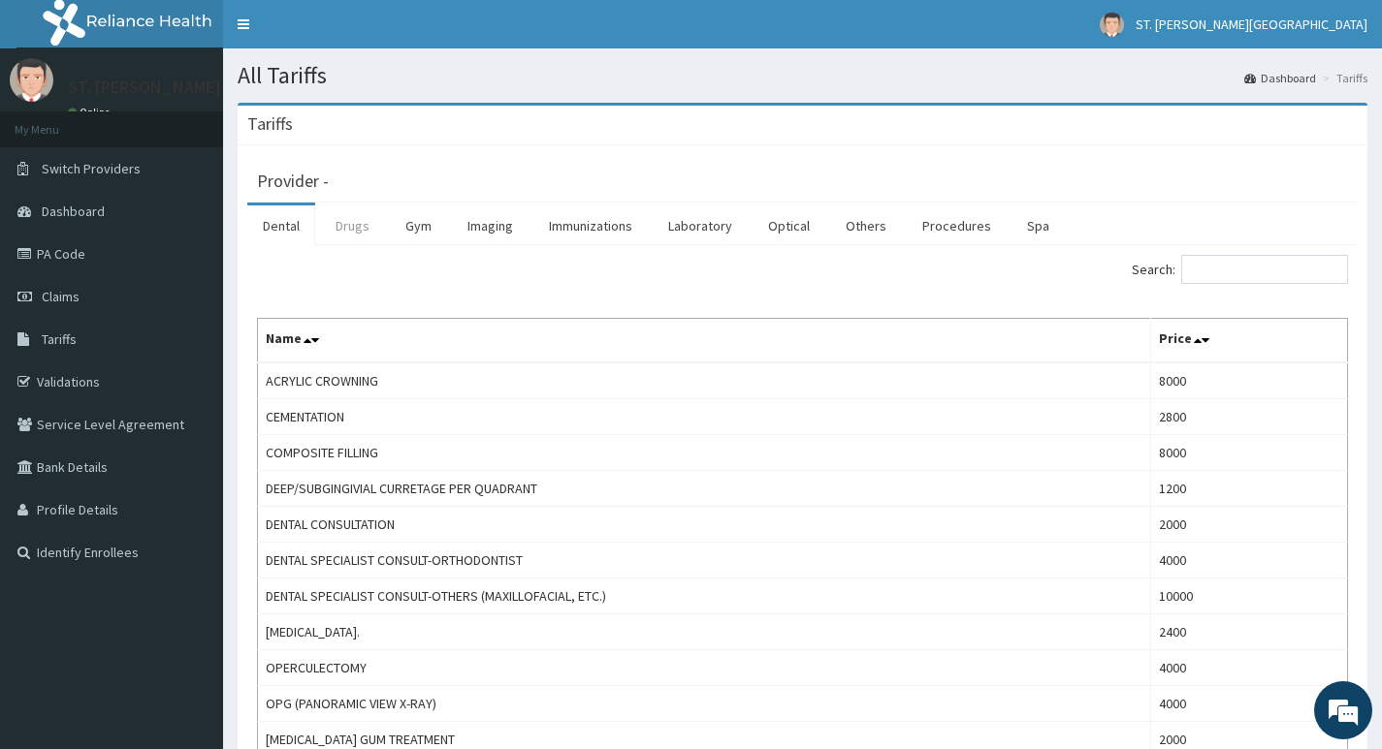
click at [356, 227] on link "Drugs" at bounding box center [352, 226] width 65 height 41
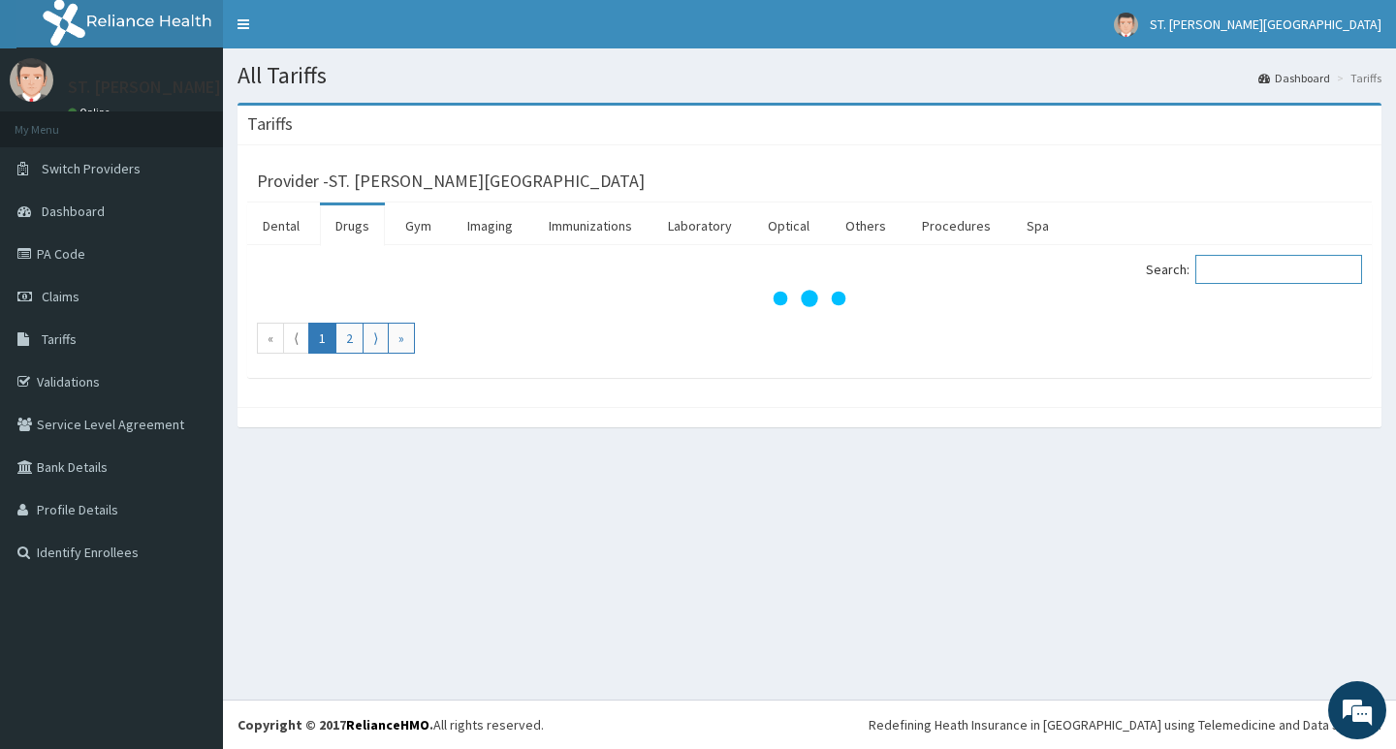
click at [1312, 263] on input "Search:" at bounding box center [1278, 269] width 167 height 29
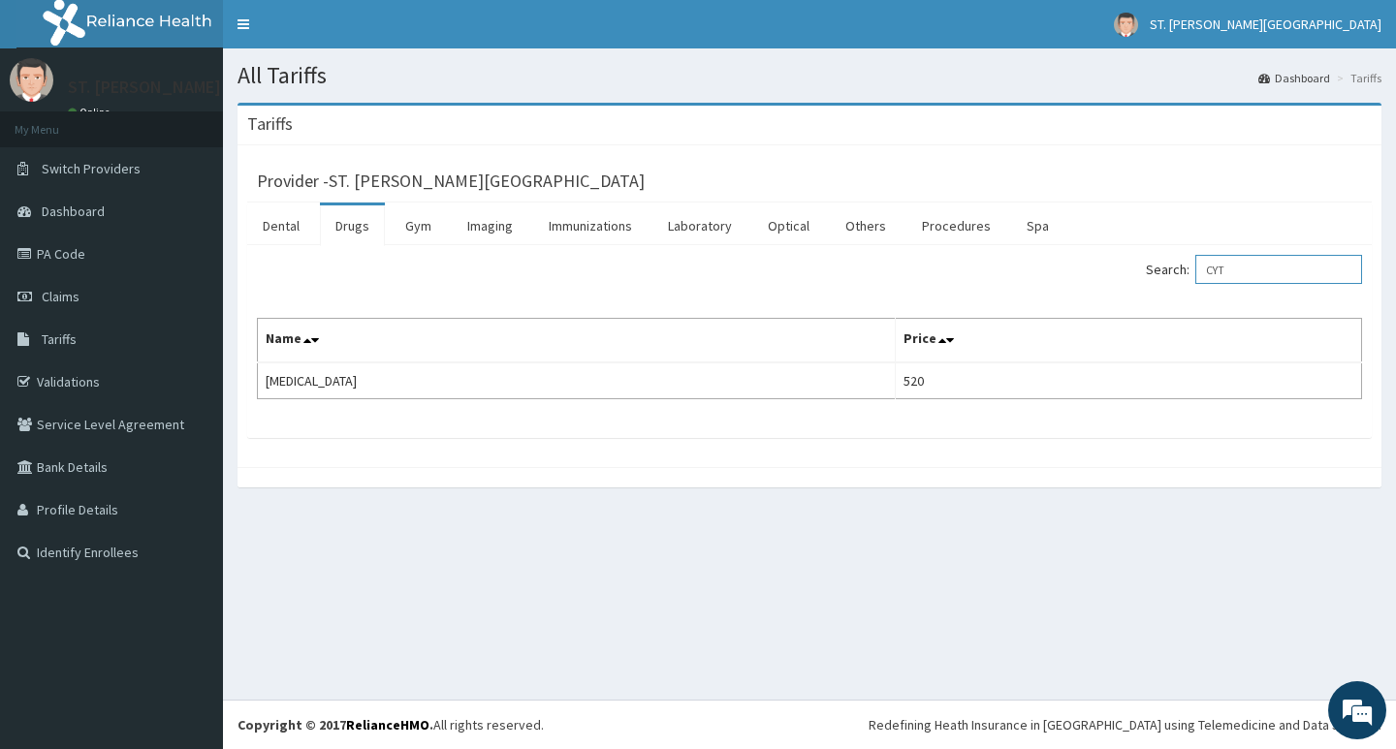
type input "CYT"
